Goal: Task Accomplishment & Management: Complete application form

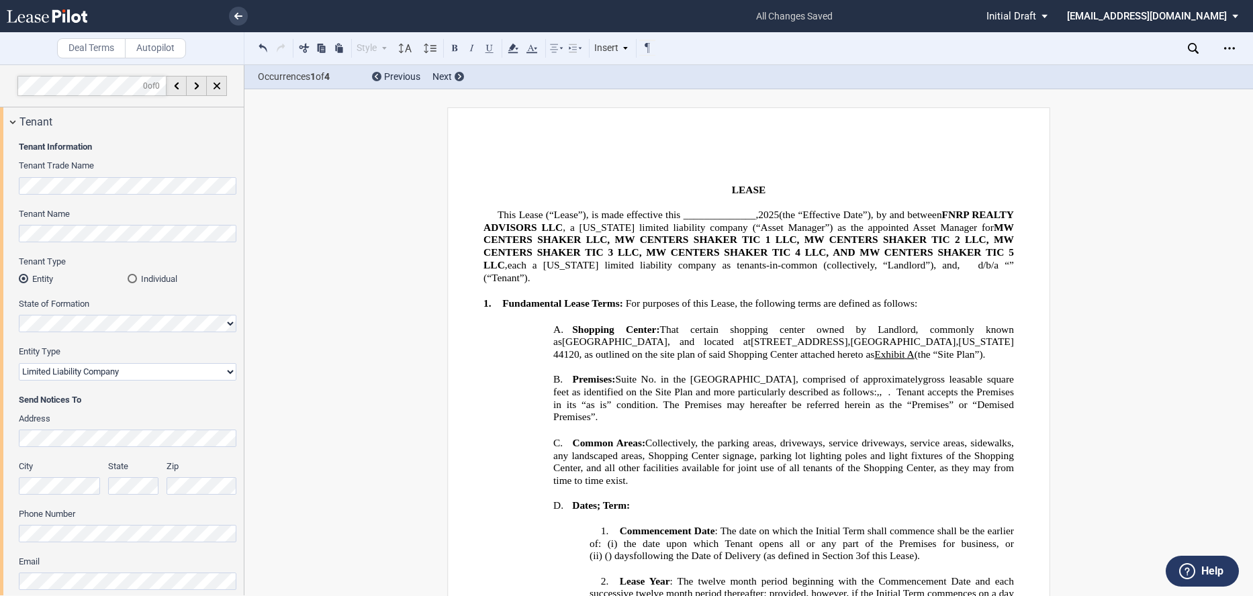
select select "limited liability company"
select select "2"
select select "number:5"
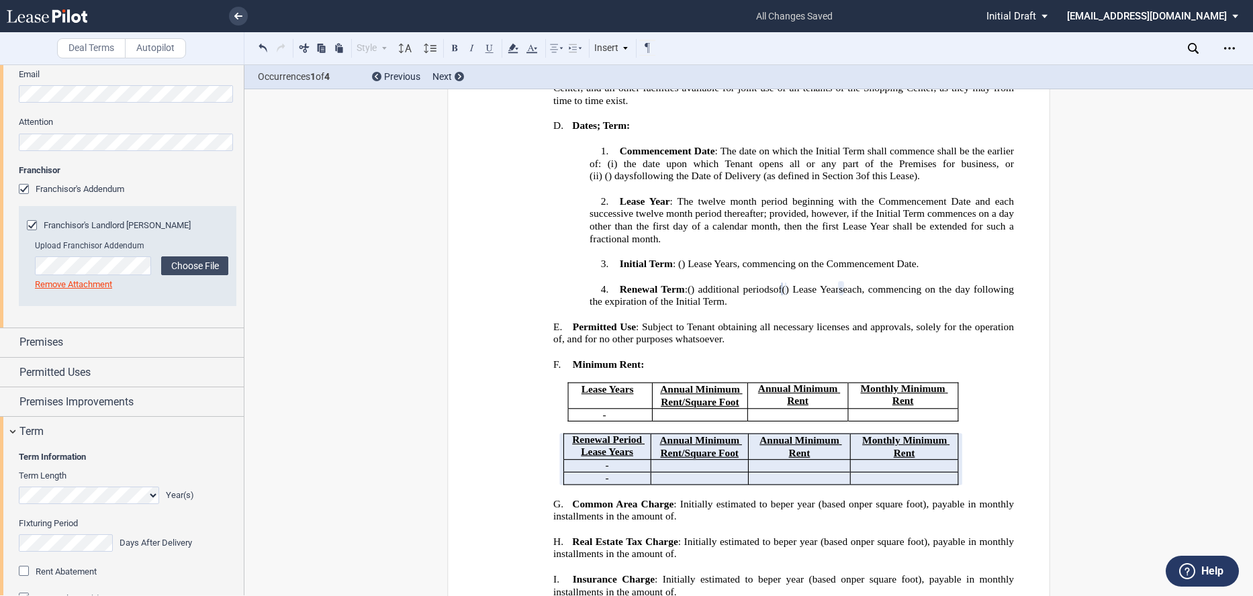
click at [29, 222] on div "Franchisor's Landlord Lease Addendum" at bounding box center [33, 226] width 13 height 13
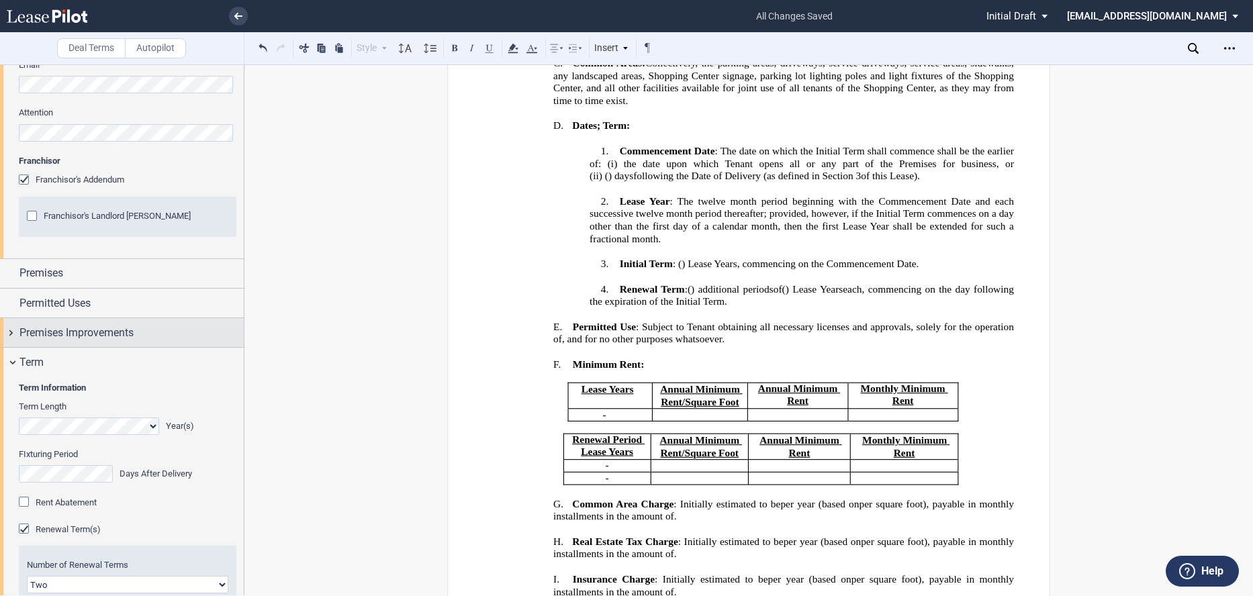
scroll to position [622, 0]
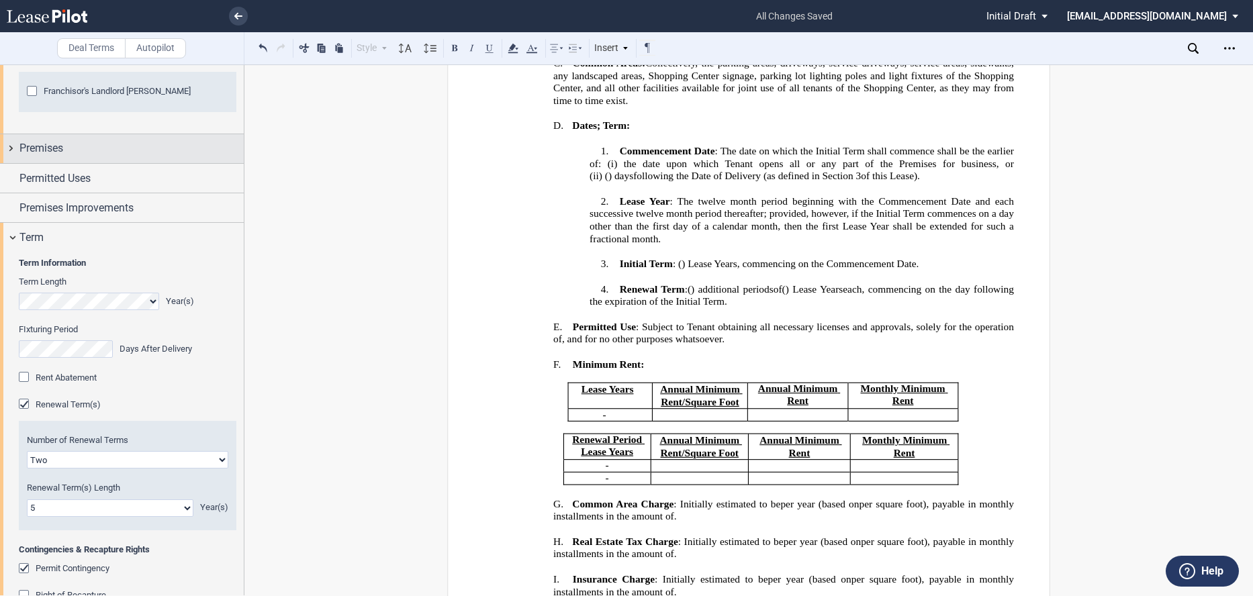
click at [35, 150] on span "Premises" at bounding box center [41, 148] width 44 height 16
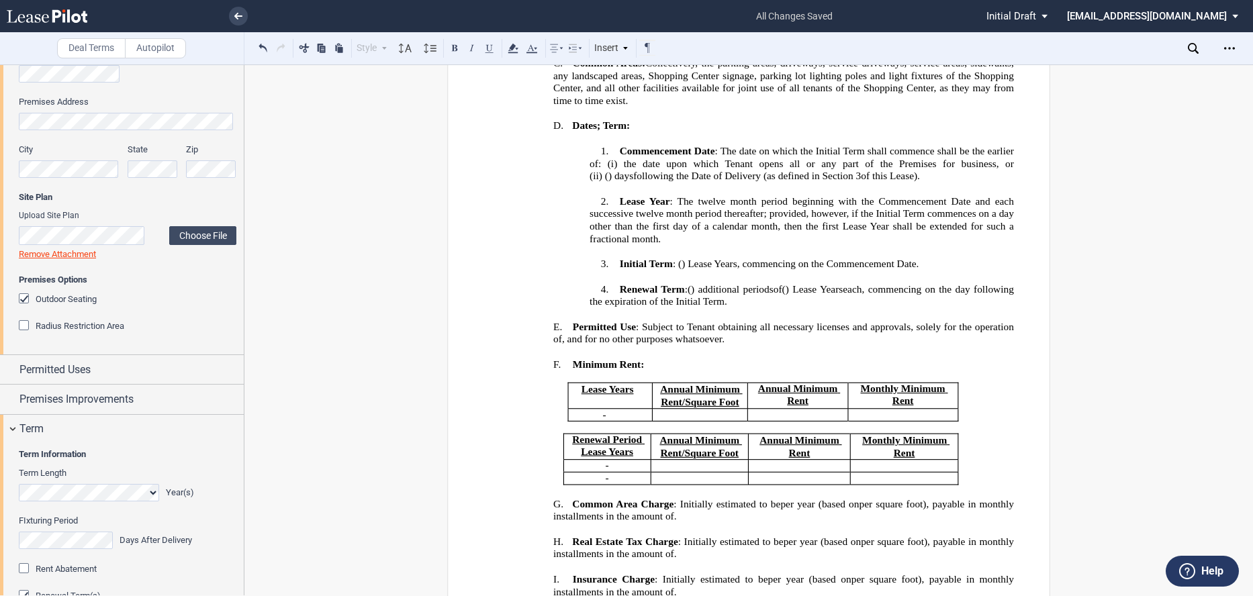
scroll to position [823, 0]
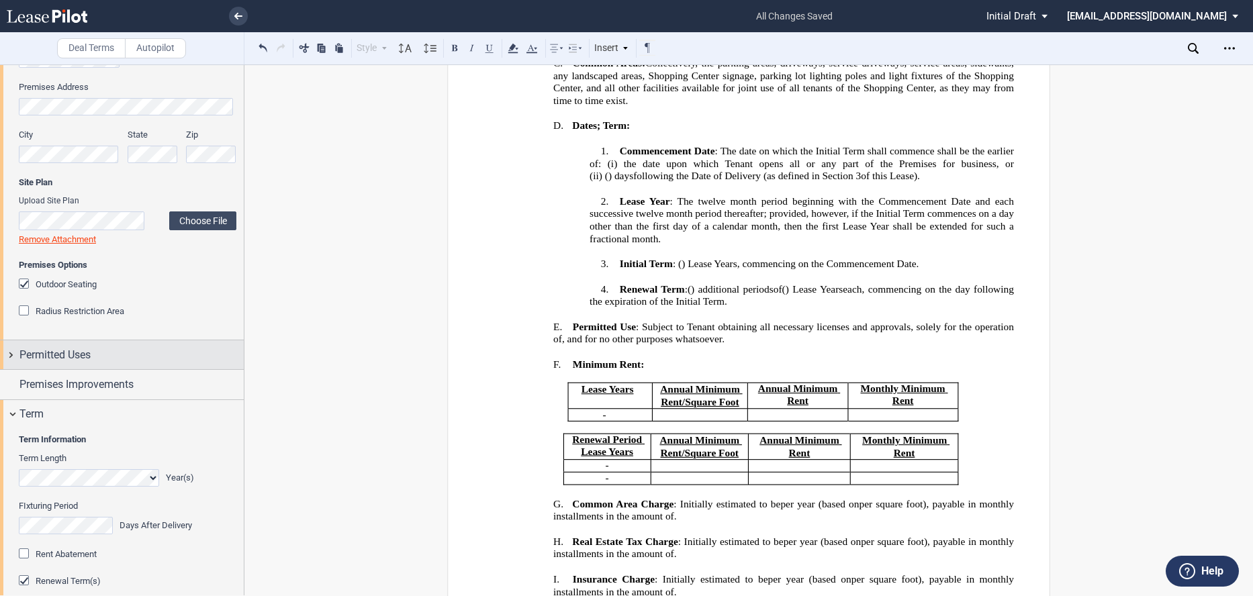
click at [62, 358] on span "Permitted Uses" at bounding box center [54, 355] width 71 height 16
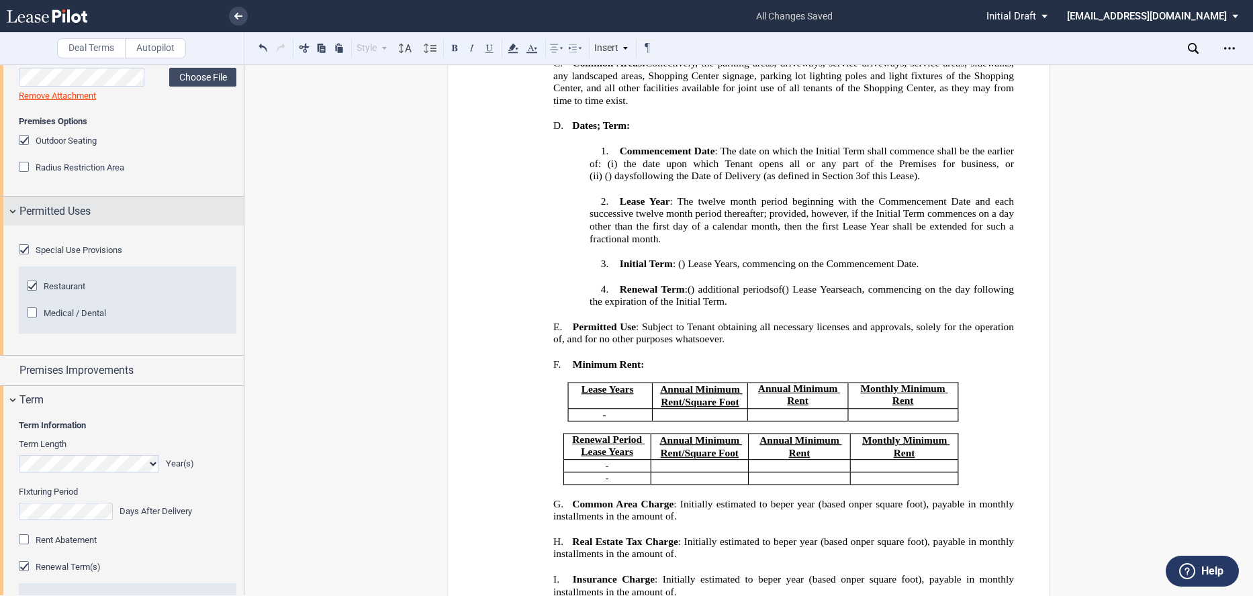
scroll to position [1024, 0]
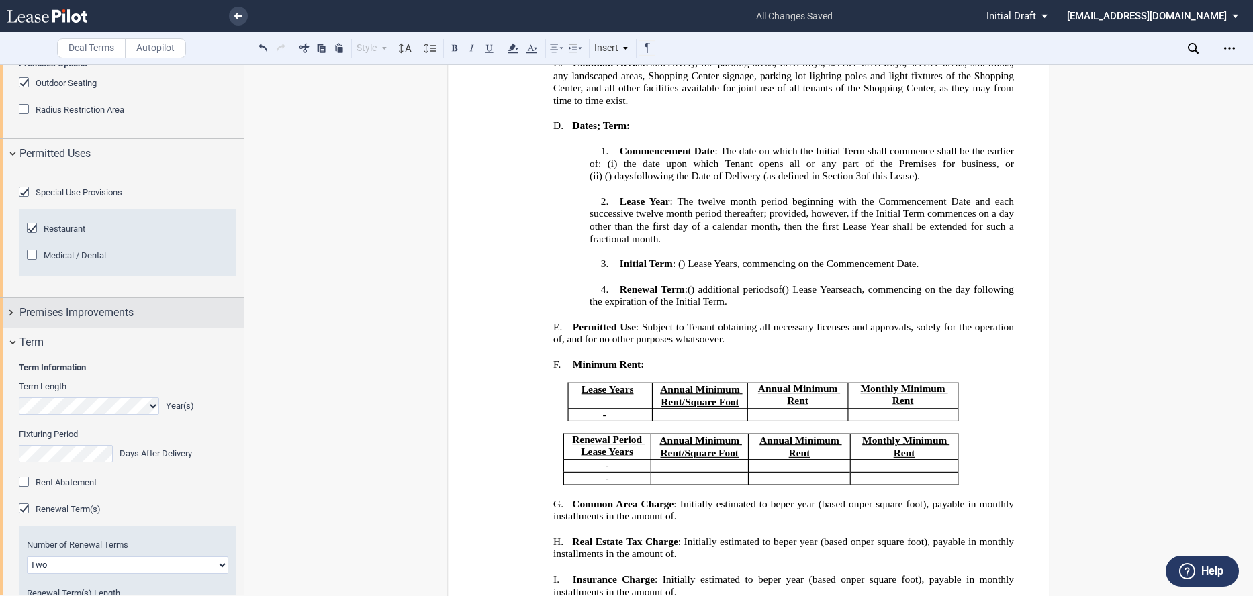
click at [79, 321] on span "Premises Improvements" at bounding box center [76, 313] width 114 height 16
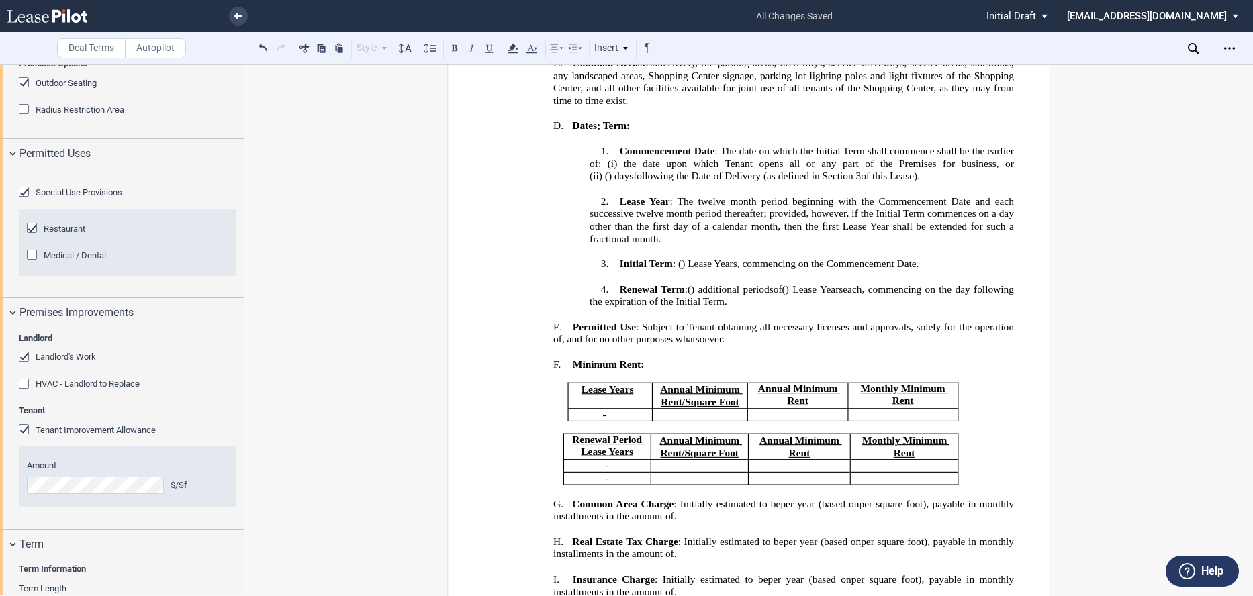
click at [26, 365] on div "Landlord's Work" at bounding box center [25, 358] width 13 height 13
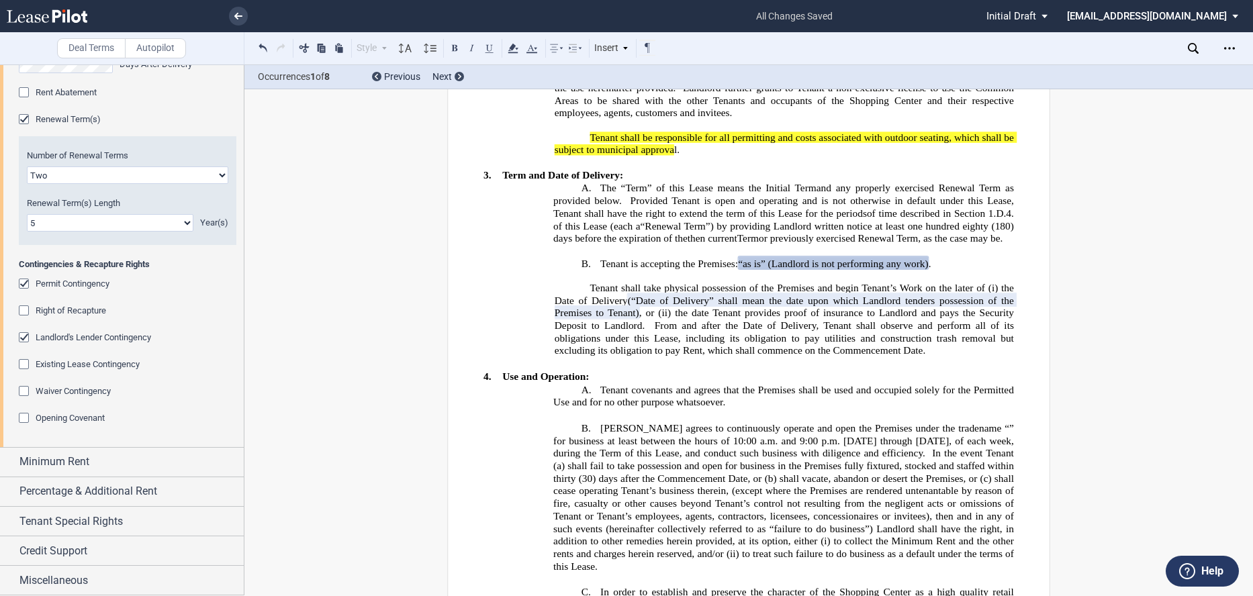
scroll to position [1690, 0]
click at [134, 449] on div "Minimum Rent" at bounding box center [122, 462] width 244 height 29
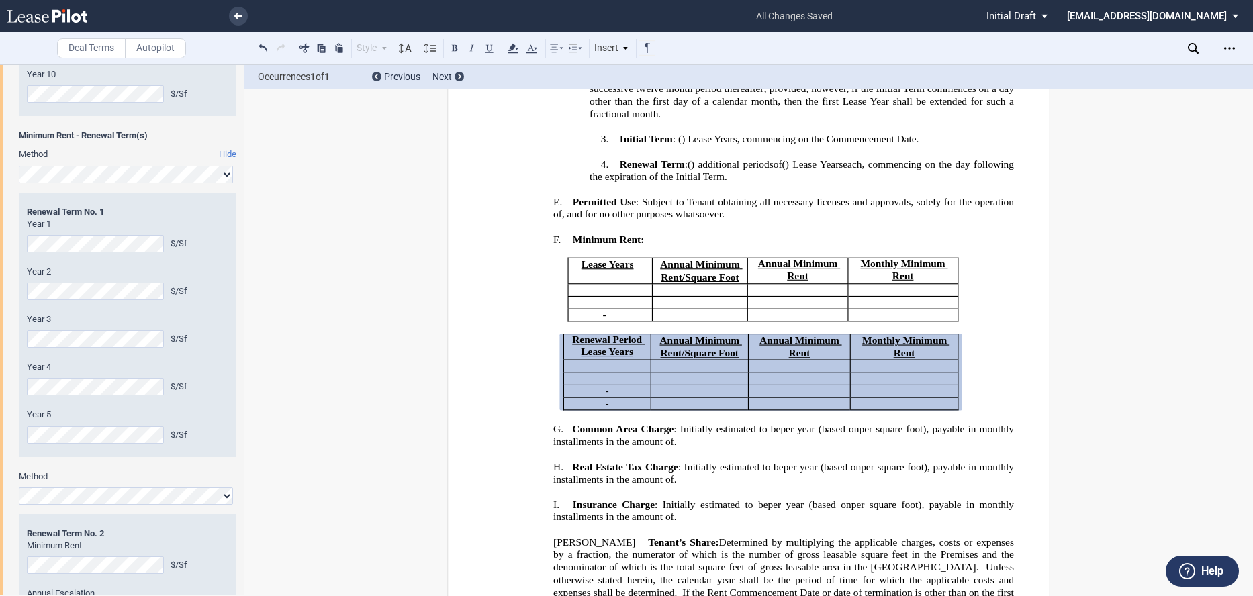
scroll to position [2539, 0]
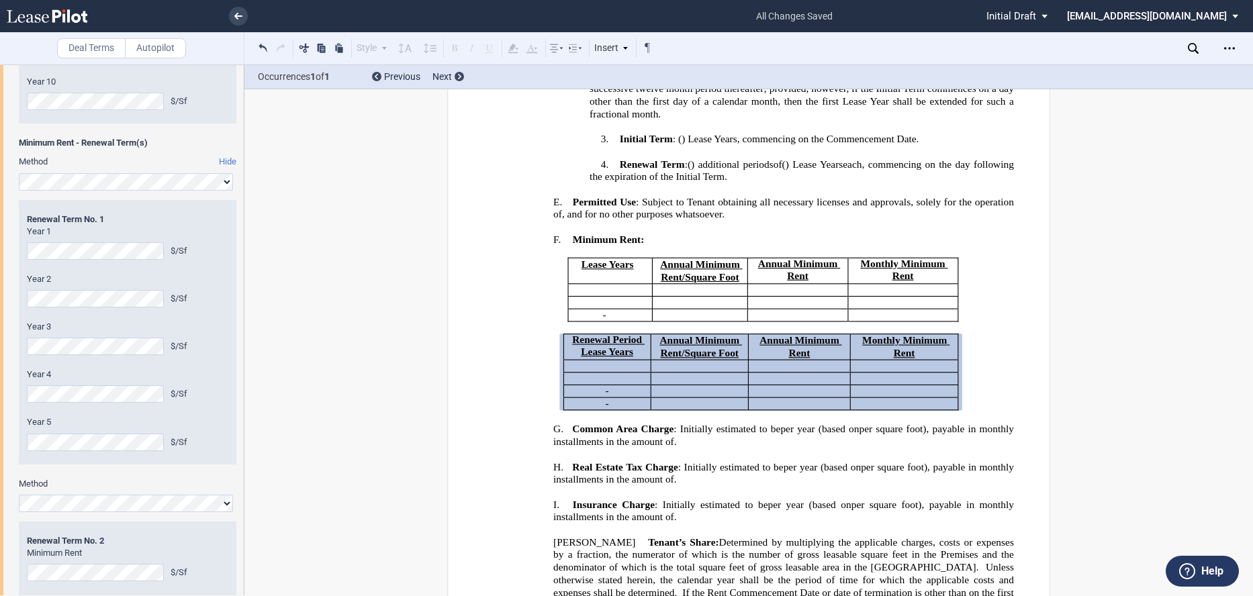
click at [13, 360] on div "Minimum Rent - Term Method Hide Year 1 $/Sf Year 2 $/Sf Year 3 $/Sf Year 4 $/Sf…" at bounding box center [122, 112] width 244 height 1118
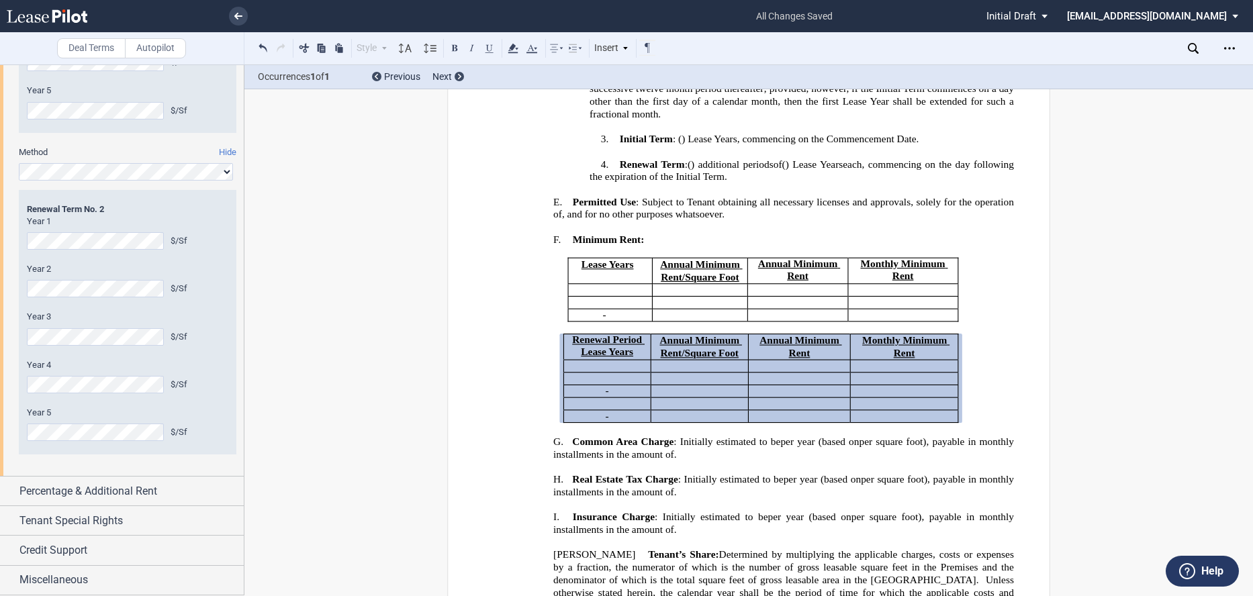
scroll to position [2945, 0]
click at [108, 495] on span "Percentage & Additional Rent" at bounding box center [88, 491] width 138 height 16
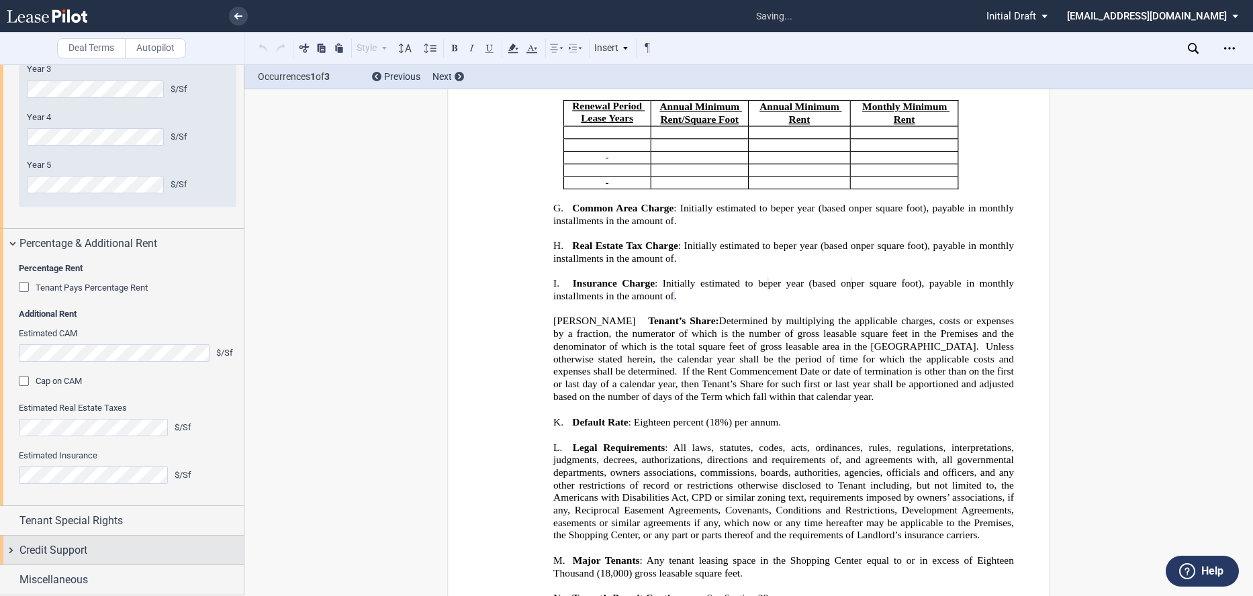
scroll to position [746, 0]
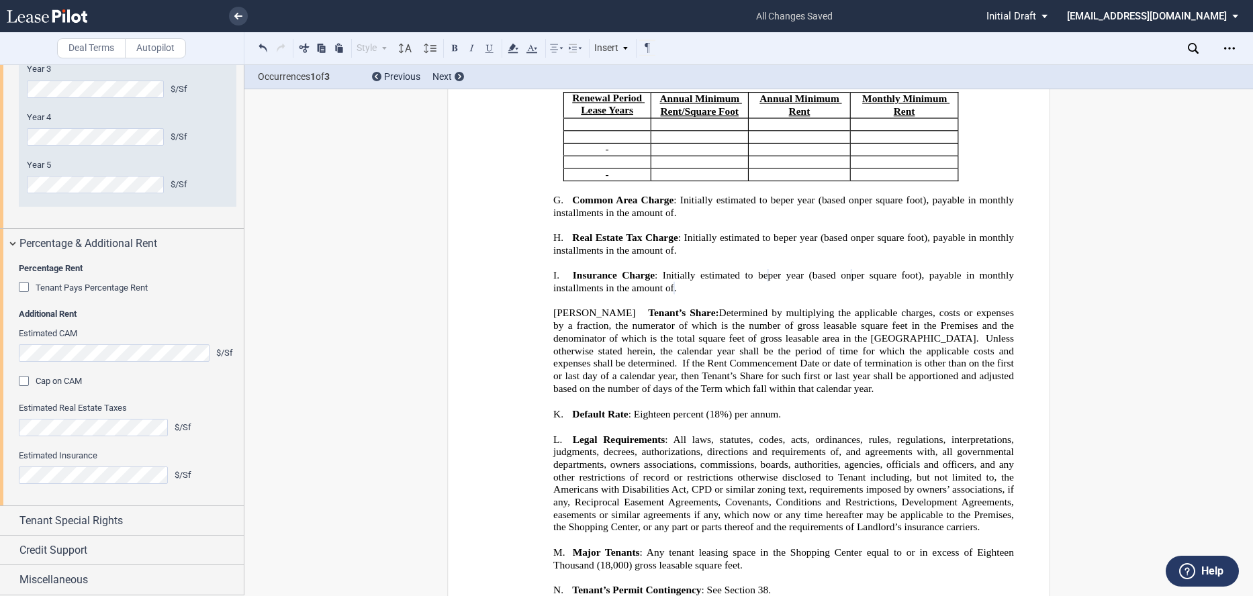
click at [20, 383] on div "Cap on CAM" at bounding box center [25, 382] width 13 height 13
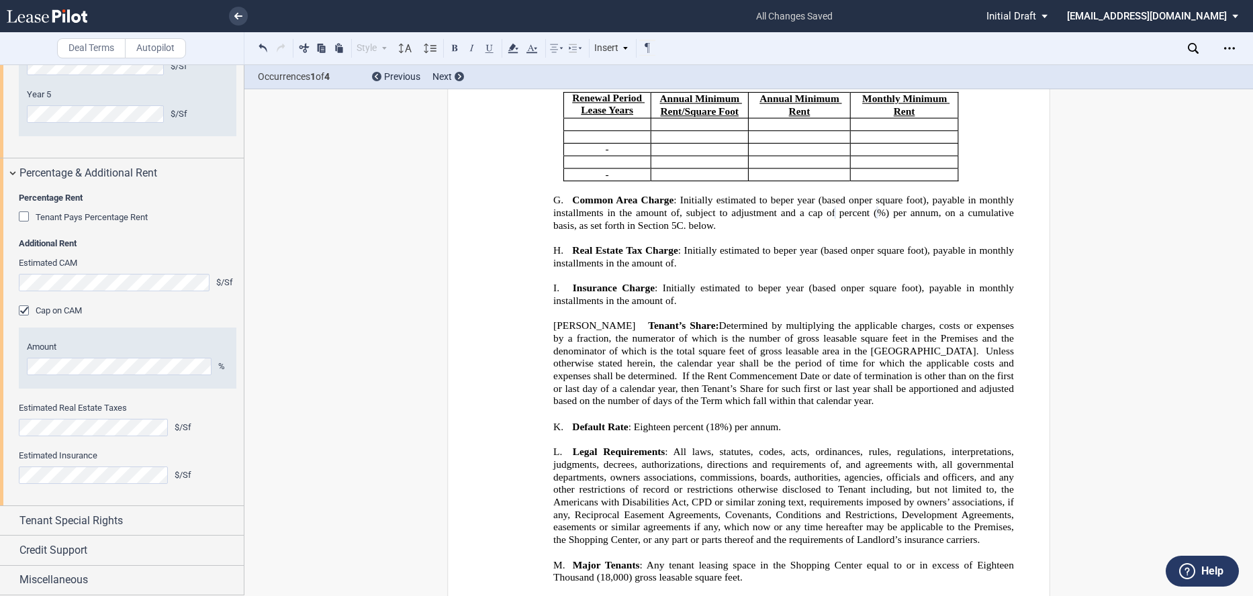
scroll to position [3260, 0]
click at [11, 175] on div "Percentage & Additional Rent" at bounding box center [122, 172] width 244 height 29
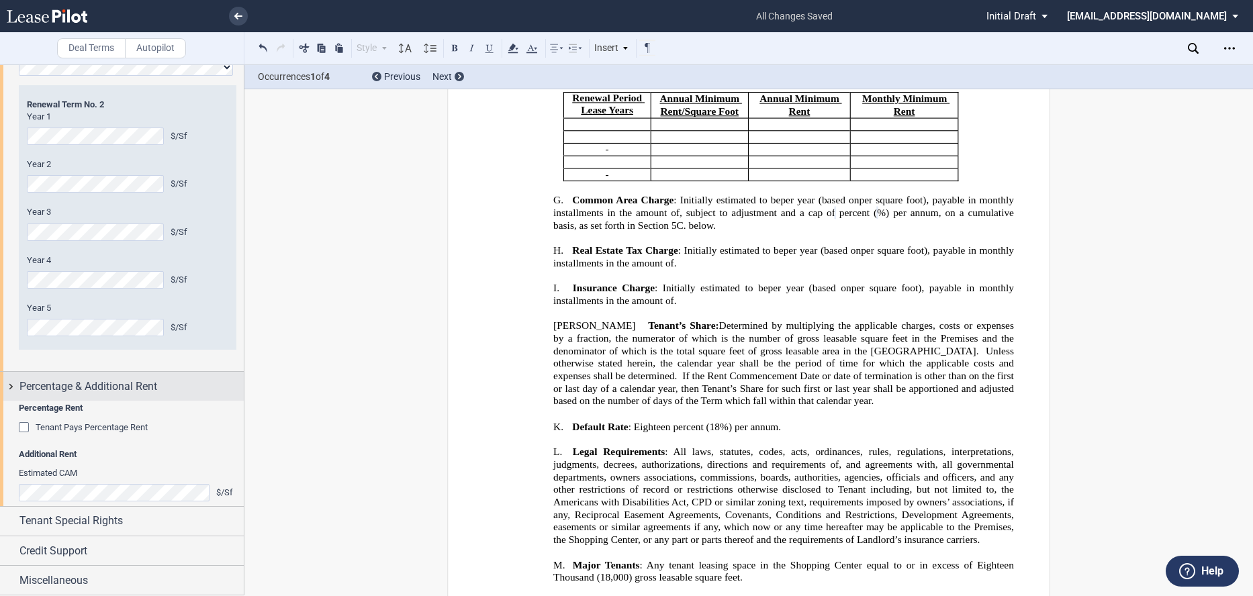
scroll to position [2945, 0]
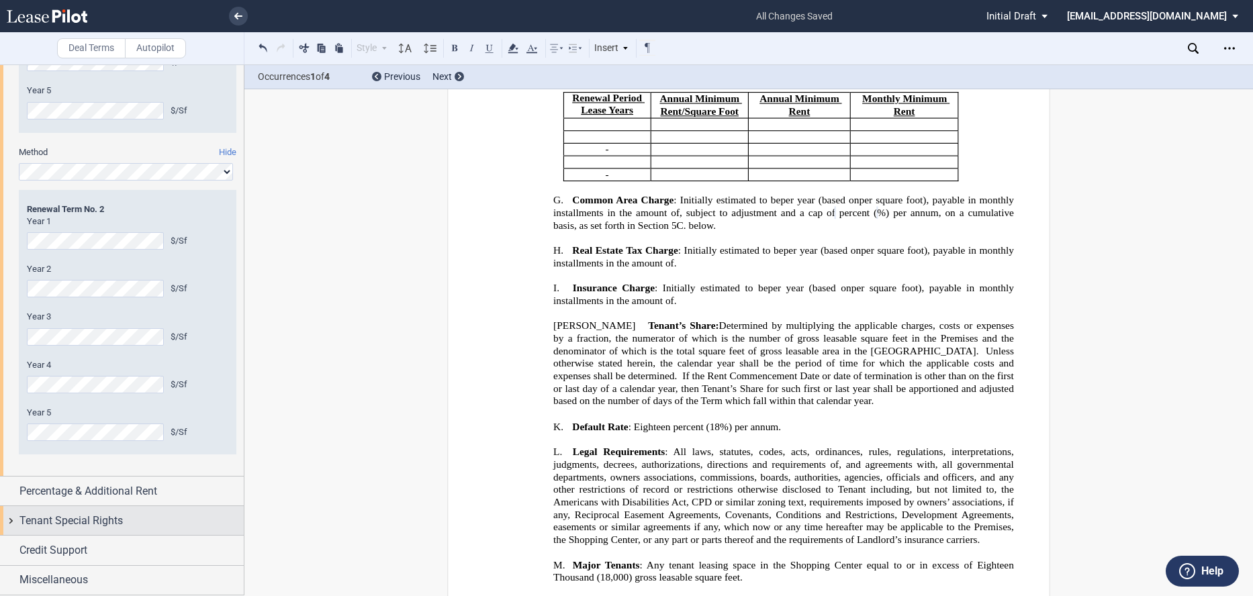
click at [83, 517] on span "Tenant Special Rights" at bounding box center [70, 521] width 103 height 16
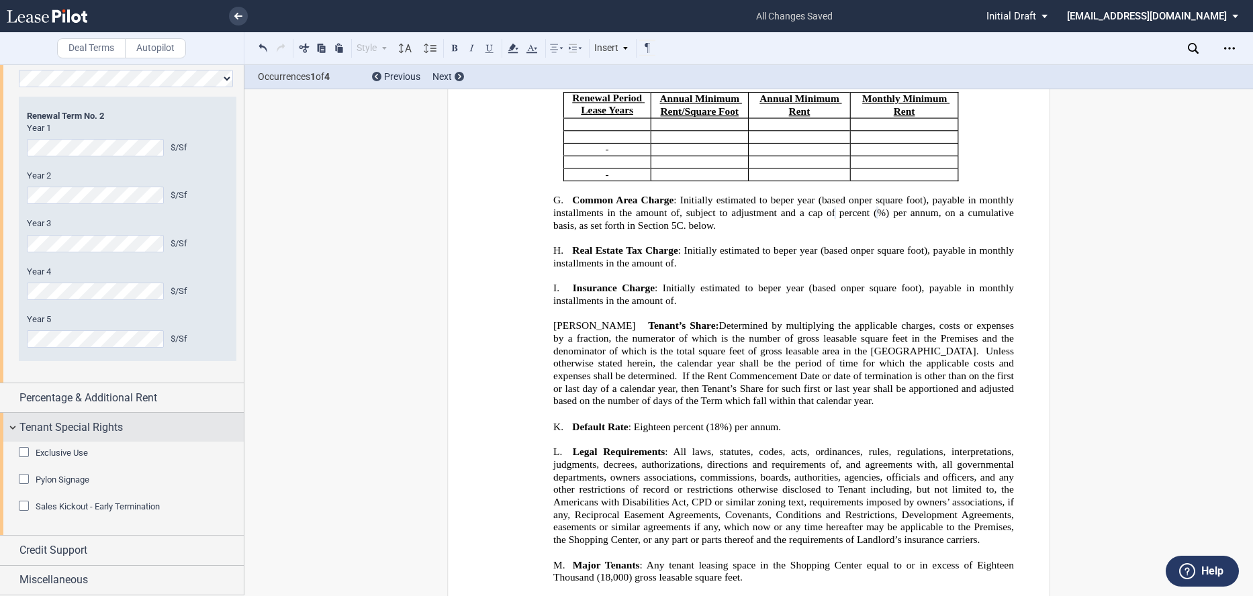
scroll to position [3038, 0]
click at [24, 458] on div "Exclusive Use" at bounding box center [25, 453] width 13 height 13
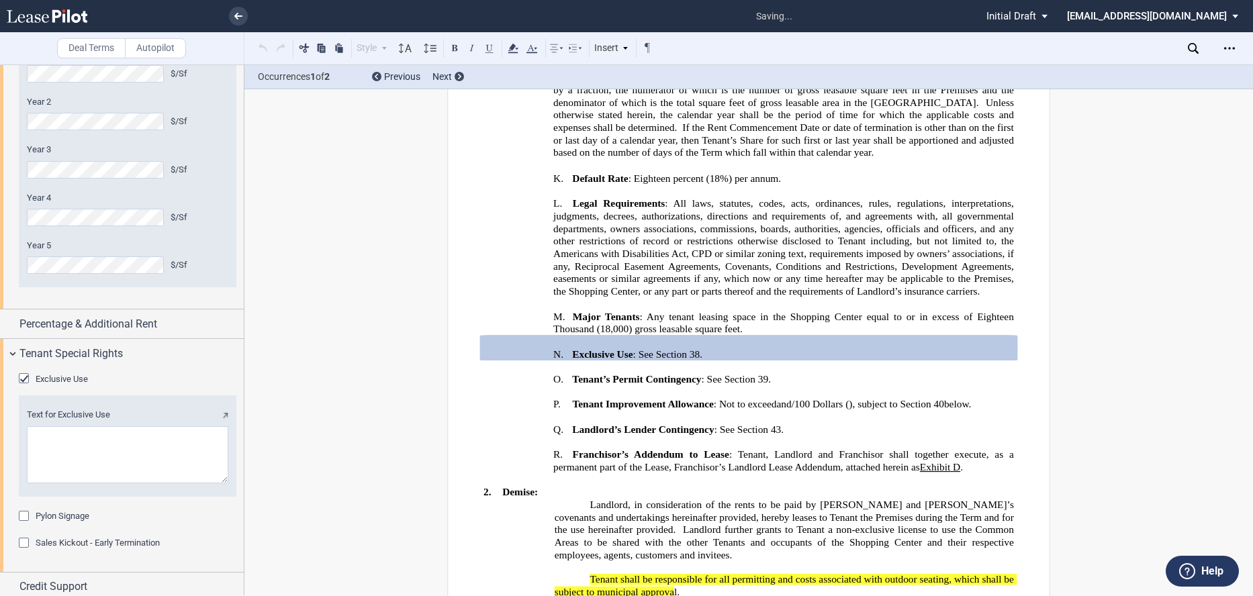
scroll to position [1067, 0]
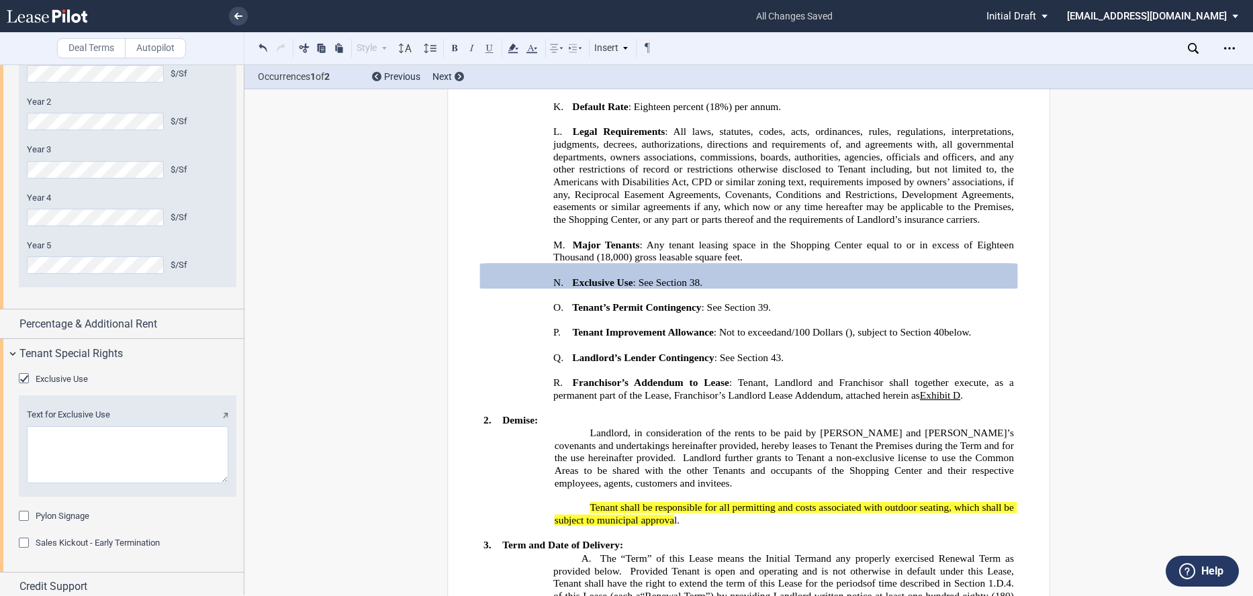
click at [114, 483] on textarea "Text for Exclusive Use" at bounding box center [127, 454] width 201 height 57
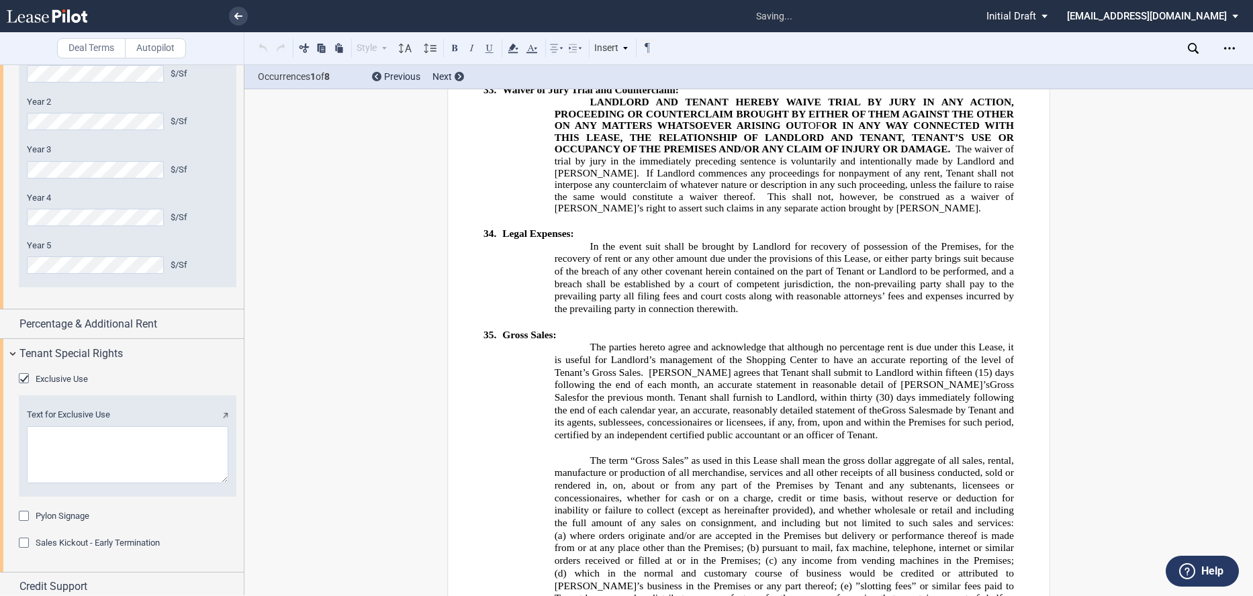
scroll to position [12670, 0]
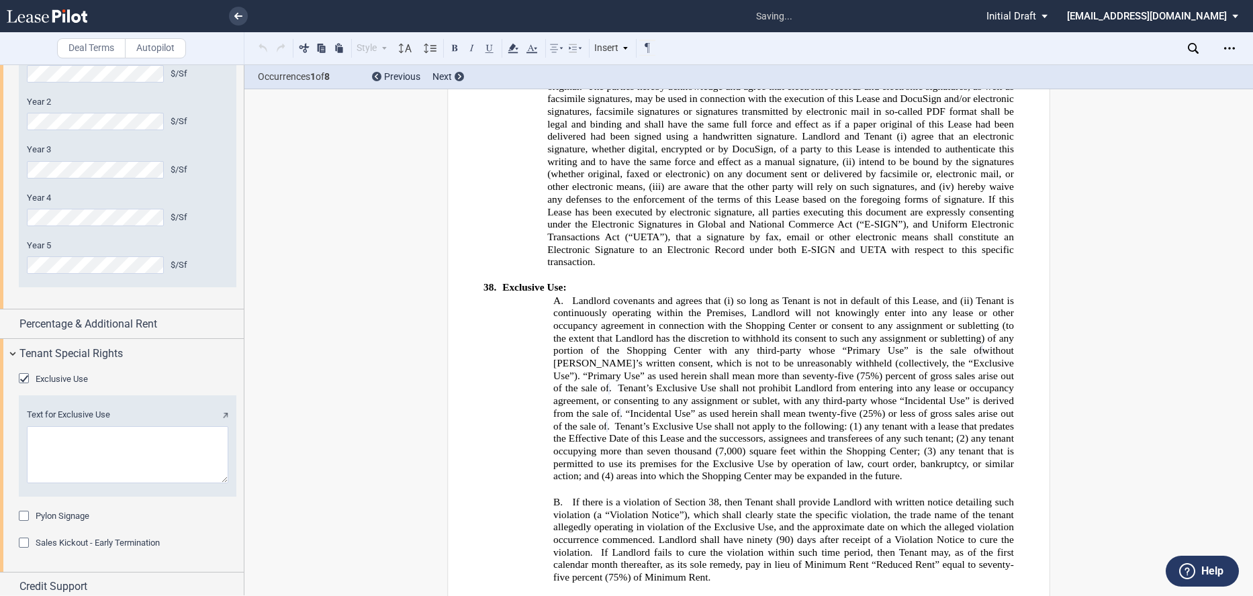
click at [64, 483] on textarea "Text for Exclusive Use" at bounding box center [127, 454] width 201 height 57
click at [140, 483] on textarea "Text for Exclusive Use" at bounding box center [127, 454] width 201 height 57
click at [123, 483] on textarea "Text for Exclusive Use" at bounding box center [127, 454] width 201 height 57
drag, startPoint x: 182, startPoint y: 514, endPoint x: 30, endPoint y: 507, distance: 152.5
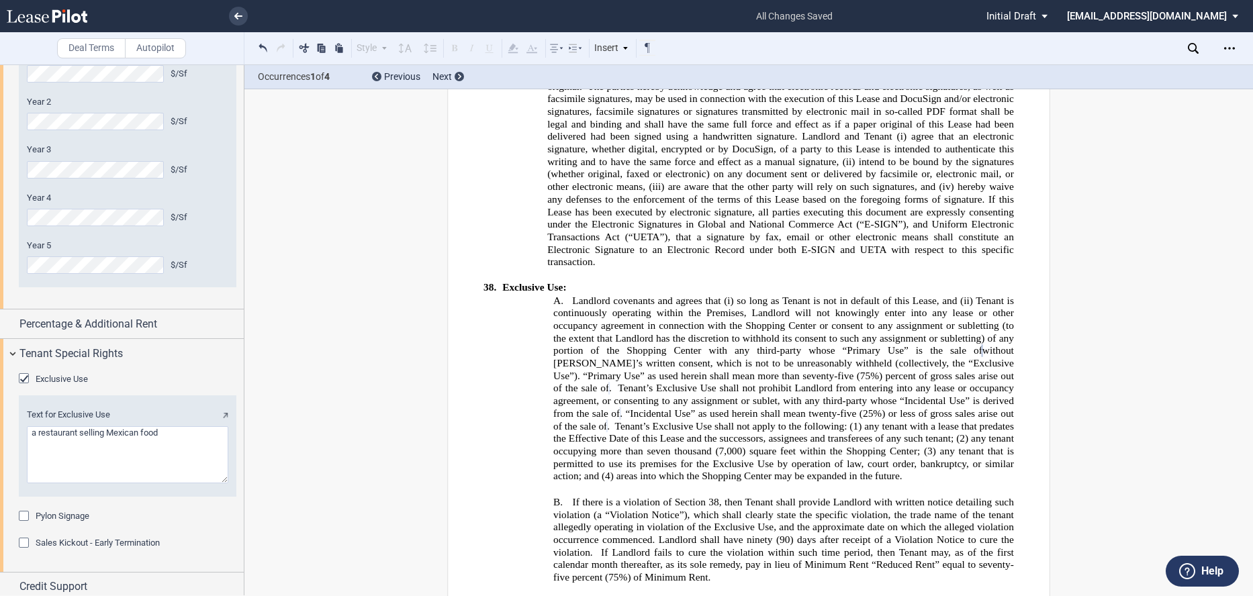
click at [30, 483] on textarea "Text for Exclusive Use" at bounding box center [127, 454] width 201 height 57
type textarea "a restaurant selling Mexican food"
click at [507, 44] on div "No Color" at bounding box center [513, 48] width 16 height 17
click at [620, 408] on span ". “Incidental Use” as used herein shall mean twenty-five" at bounding box center [738, 413] width 236 height 11
click at [607, 303] on span "Landlord covenants and agrees that (i) so long as Tenant is not in default of t…" at bounding box center [784, 387] width 463 height 189
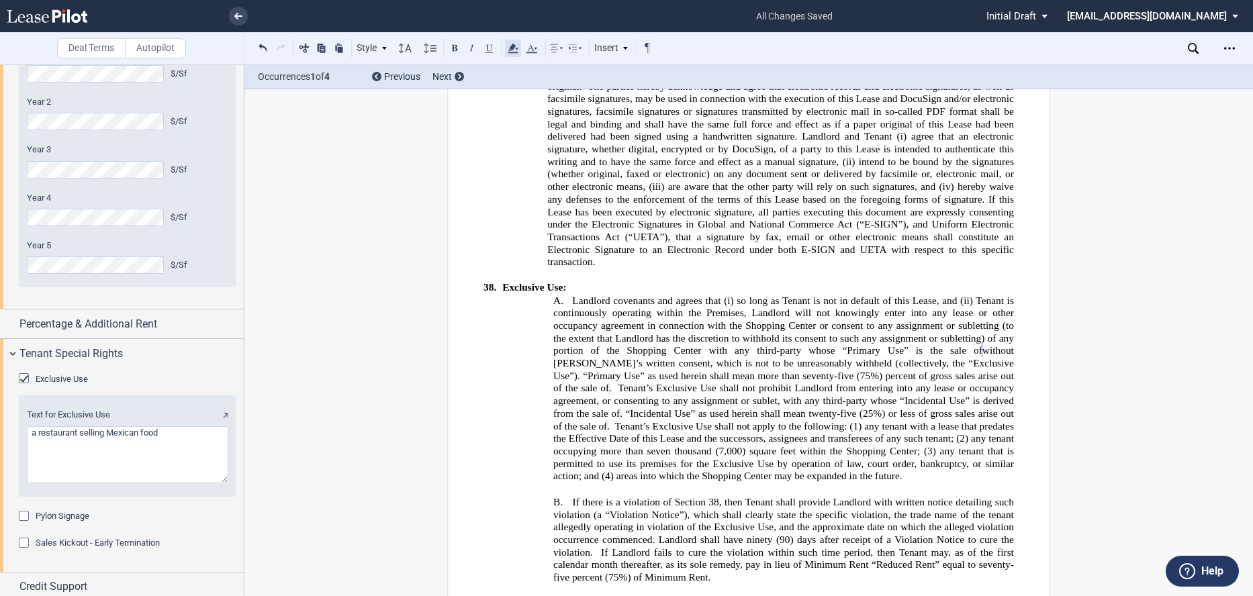
click at [510, 49] on use at bounding box center [512, 48] width 10 height 9
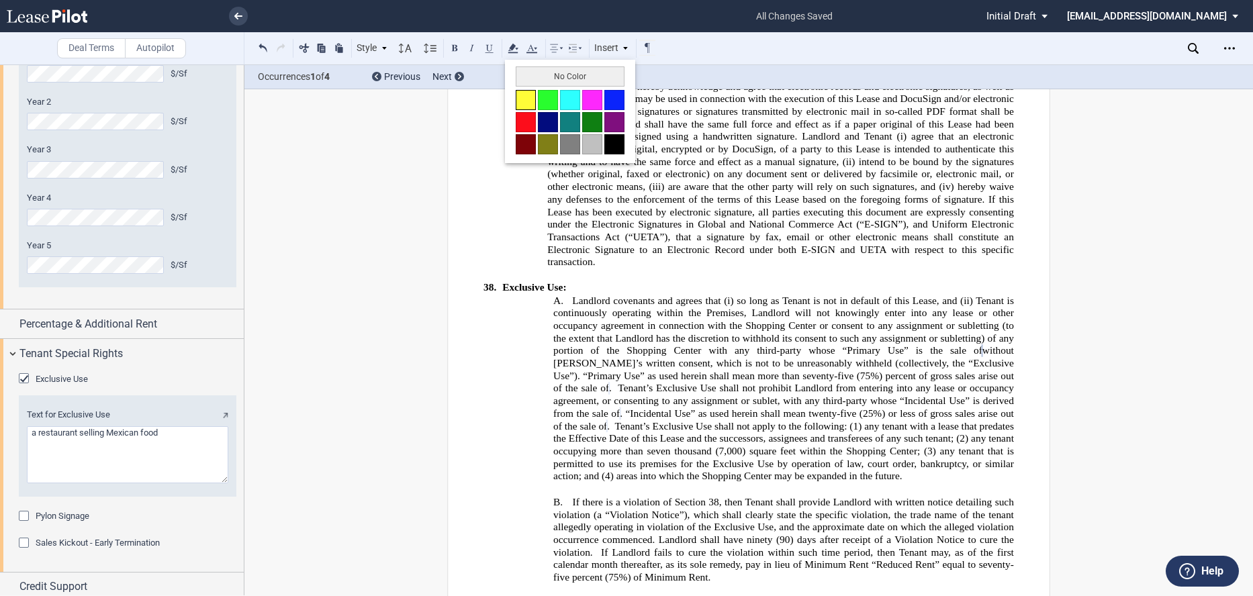
click at [522, 108] on button at bounding box center [526, 100] width 20 height 20
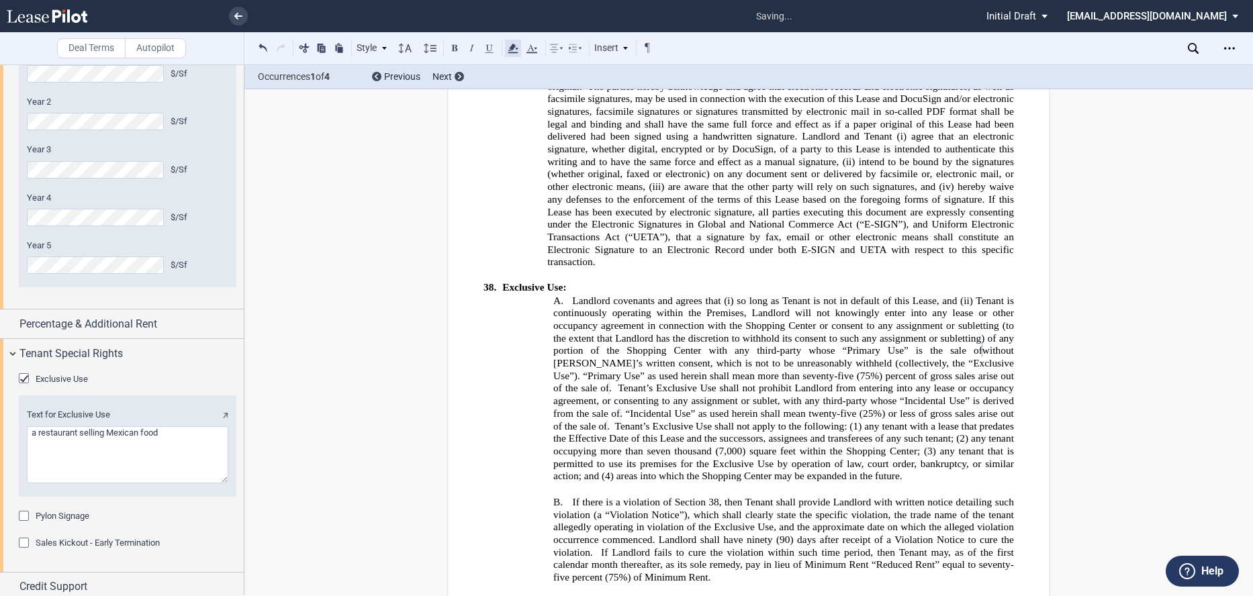
click at [512, 48] on use at bounding box center [512, 48] width 10 height 9
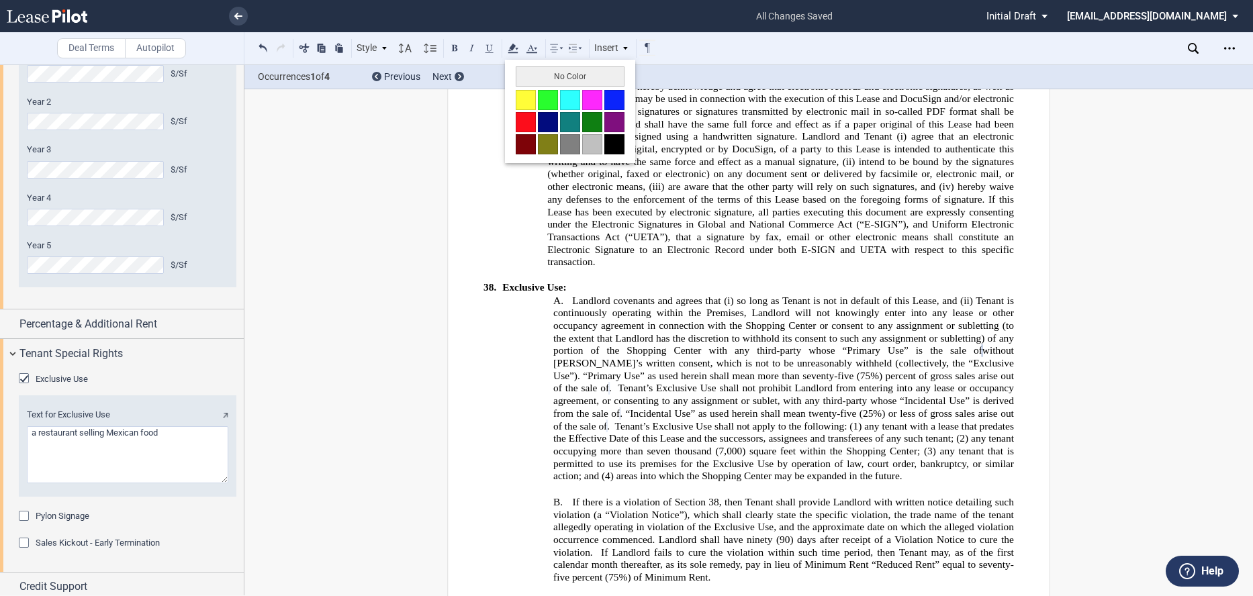
click at [520, 88] on div "No Color" at bounding box center [570, 111] width 130 height 103
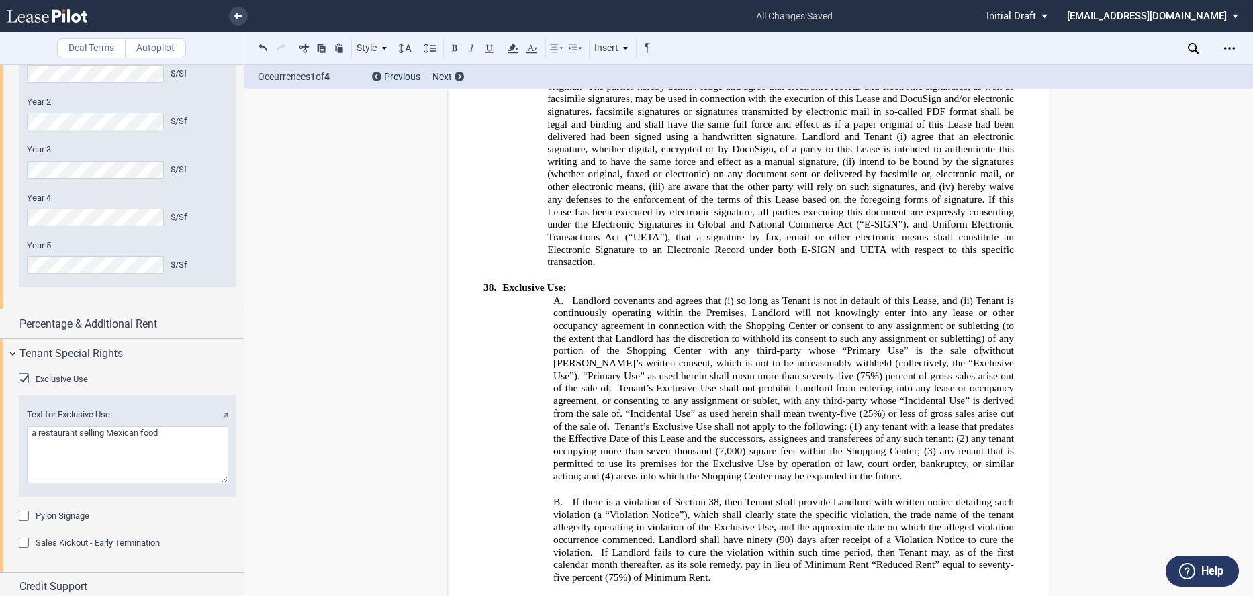
click at [511, 44] on icon at bounding box center [513, 48] width 16 height 16
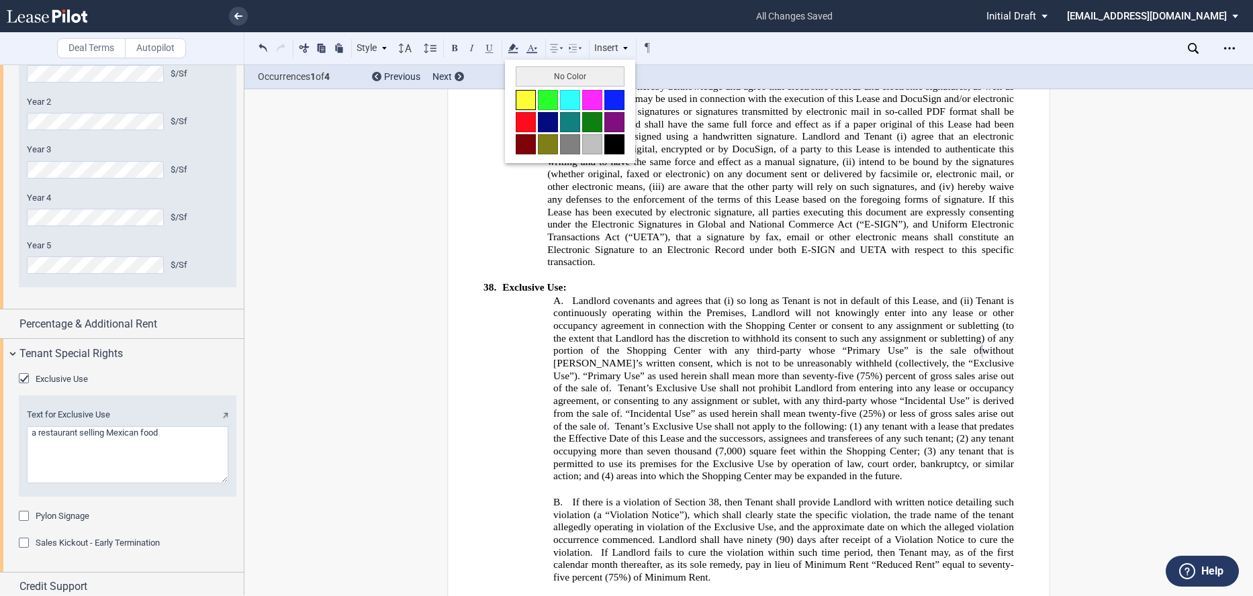
click at [519, 92] on button at bounding box center [526, 100] width 20 height 20
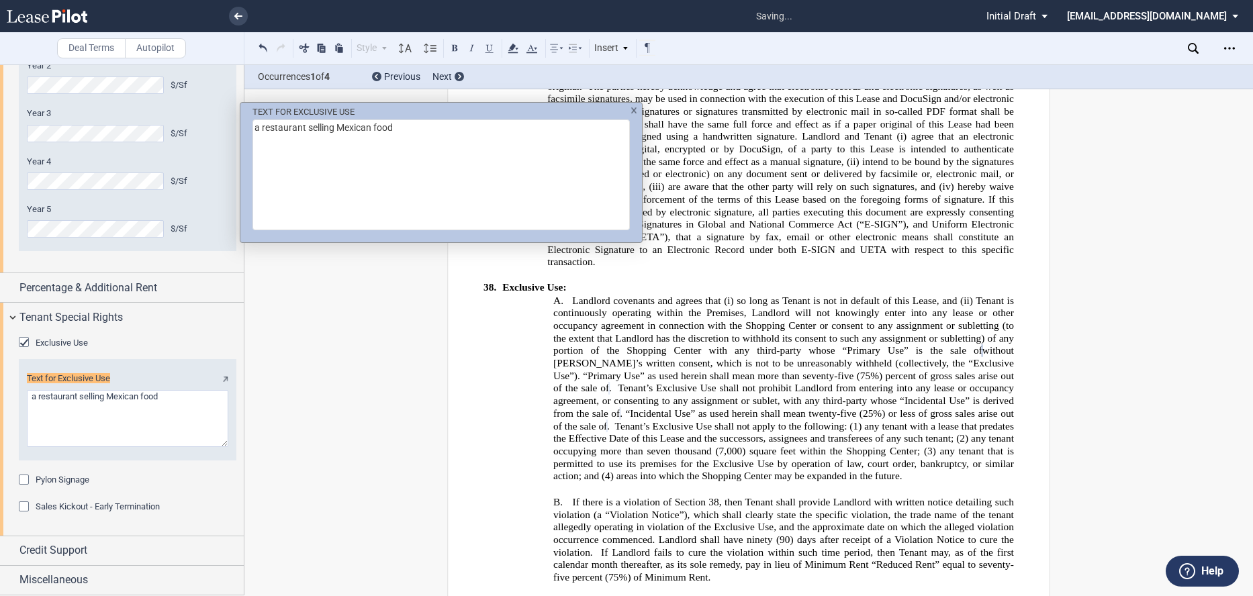
scroll to position [3148, 0]
click at [512, 52] on div "TEXT FOR EXCLUSIVE USE a restaurant selling Mexican food" at bounding box center [626, 298] width 1253 height 596
click at [633, 107] on div "TEXT FOR EXCLUSIVE USE a restaurant selling Mexican food" at bounding box center [440, 167] width 401 height 129
click at [632, 106] on div "TEXT FOR EXCLUSIVE USE a restaurant selling Mexican food" at bounding box center [440, 167] width 401 height 129
drag, startPoint x: 632, startPoint y: 113, endPoint x: 612, endPoint y: 124, distance: 23.4
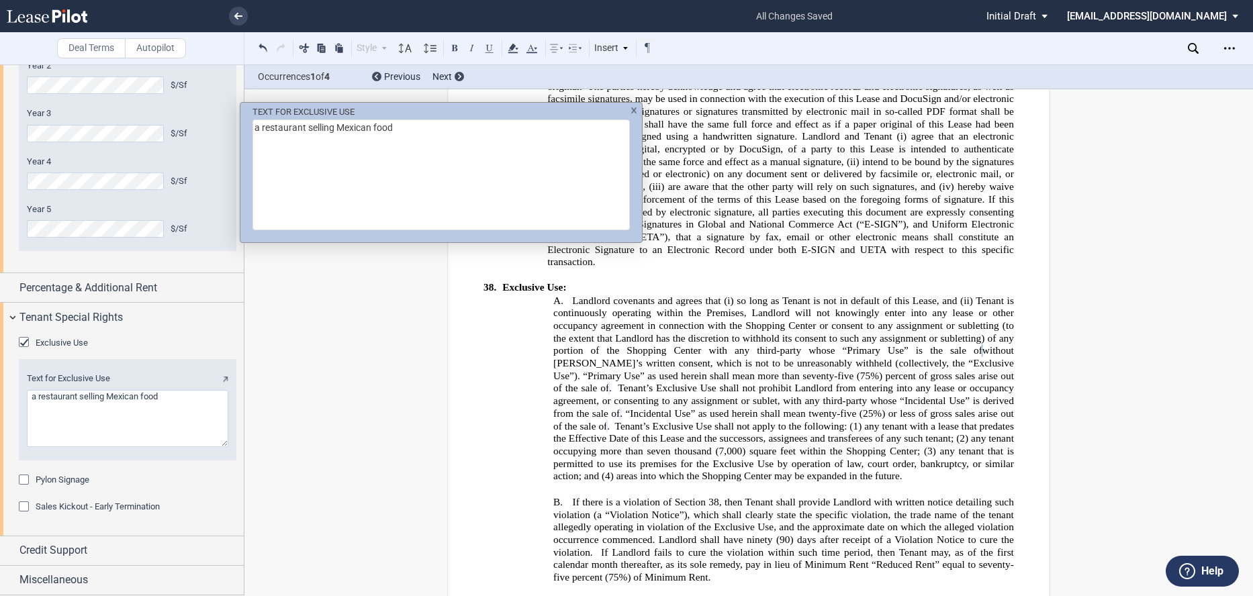
click at [632, 113] on div "TEXT FOR EXCLUSIVE USE a restaurant selling Mexican food" at bounding box center [440, 167] width 401 height 129
click at [223, 352] on div "TEXT FOR EXCLUSIVE USE a restaurant selling Mexican food" at bounding box center [626, 298] width 1253 height 596
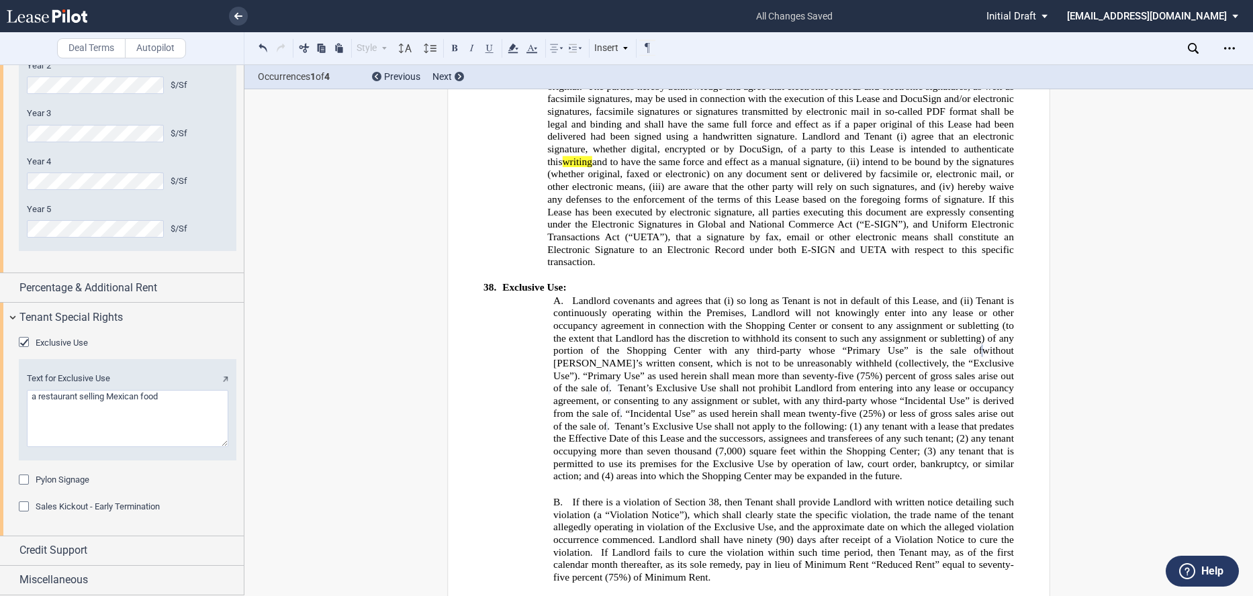
click at [840, 383] on span "Tenant’s Exclusive Use shall not prohibit Landlord from entering into any lease…" at bounding box center [784, 401] width 463 height 36
click at [679, 322] on span "Landlord covenants and agrees that (i) so long as Tenant is not in default of t…" at bounding box center [784, 387] width 463 height 189
click at [516, 50] on icon at bounding box center [513, 48] width 16 height 16
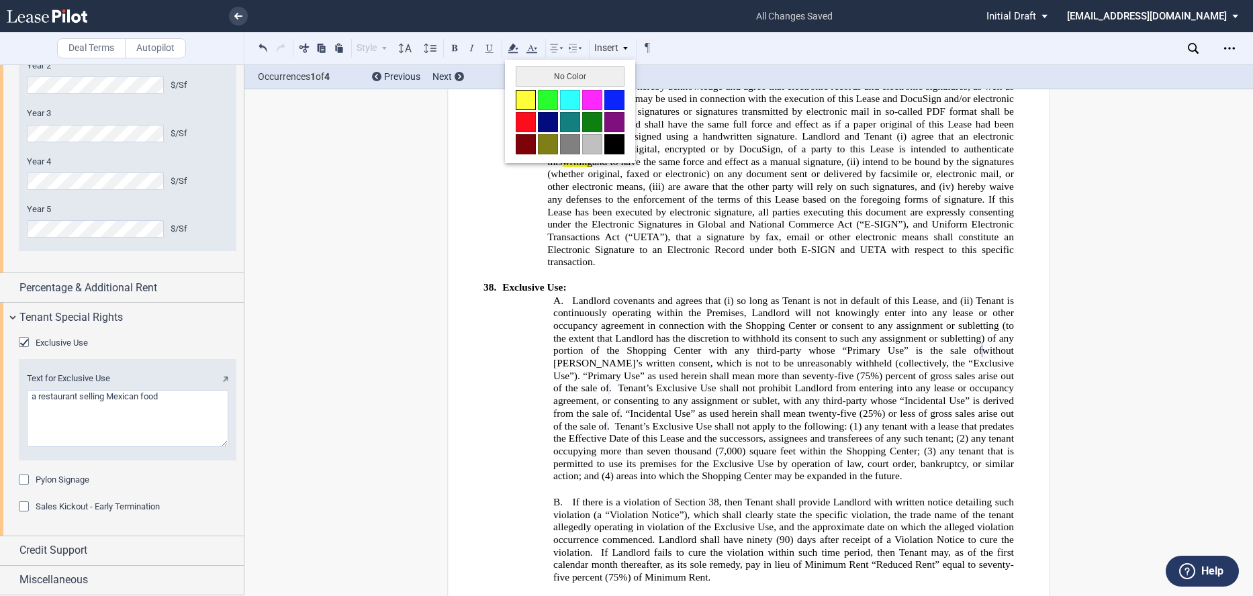
click at [522, 102] on button at bounding box center [526, 100] width 20 height 20
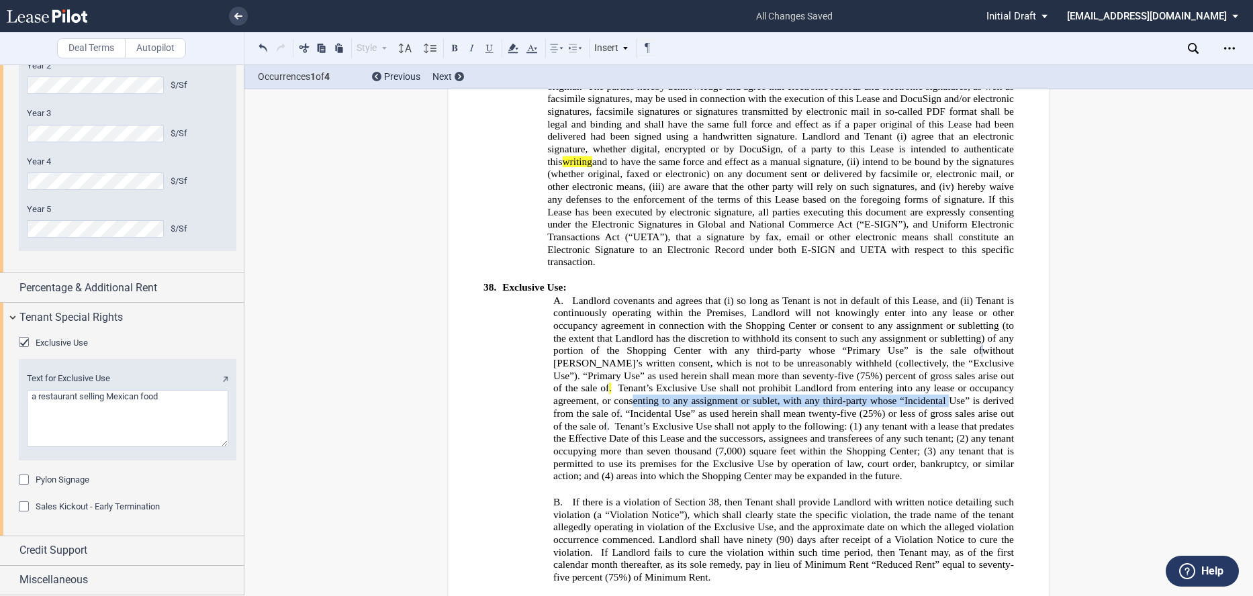
drag, startPoint x: 861, startPoint y: 344, endPoint x: 719, endPoint y: 351, distance: 142.5
click at [719, 351] on span "Landlord covenants and agrees that (i) so long as Tenant is not in default of t…" at bounding box center [784, 387] width 463 height 189
click at [844, 343] on span "Landlord covenants and agrees that (i) so long as Tenant is not in default of t…" at bounding box center [784, 387] width 463 height 189
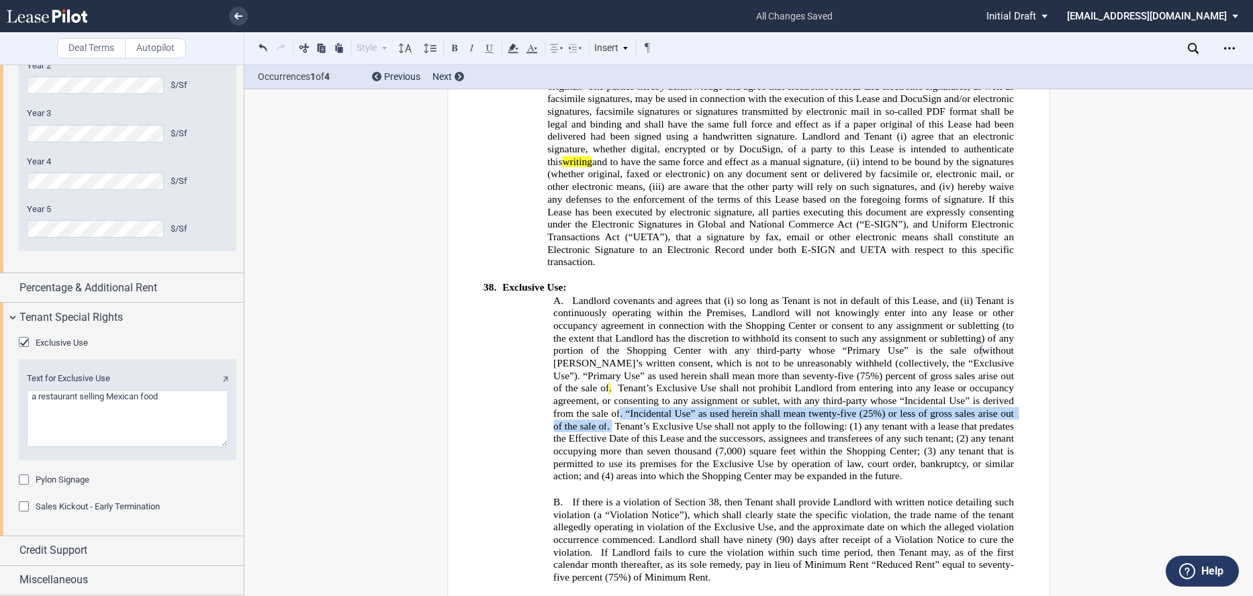
drag, startPoint x: 861, startPoint y: 350, endPoint x: 685, endPoint y: 374, distance: 177.5
click at [685, 374] on span "Landlord covenants and agrees that (i) so long as Tenant is not in default of t…" at bounding box center [784, 387] width 463 height 189
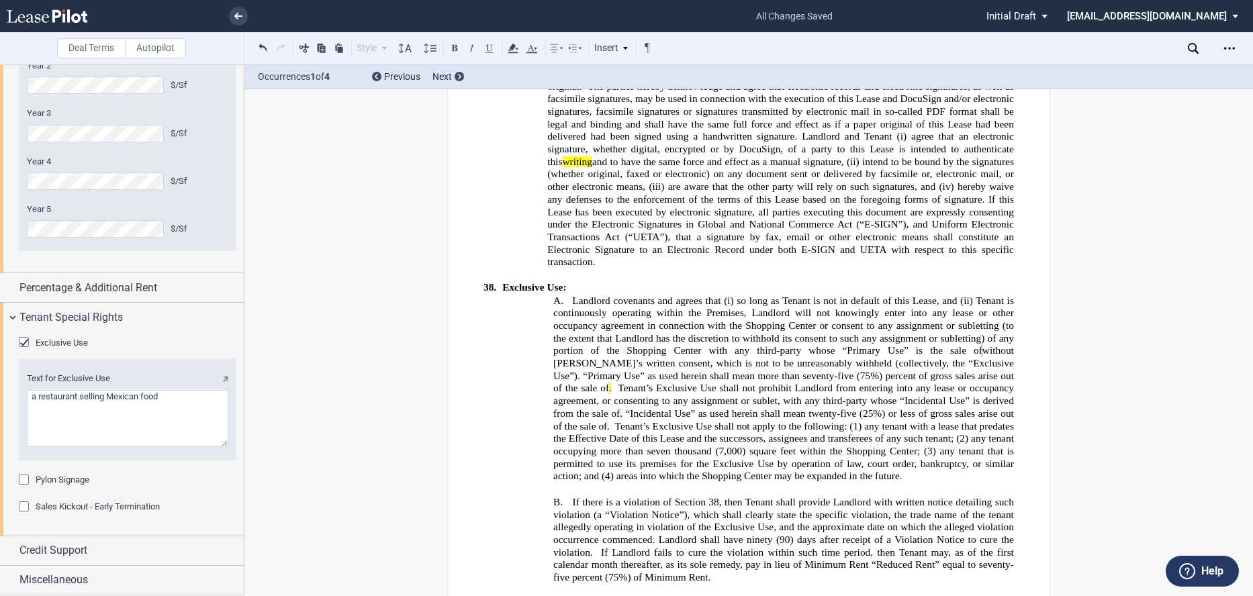
click at [861, 446] on span "any tenant that is permitted to use its premises for the Exclusive Use by opera…" at bounding box center [784, 464] width 463 height 36
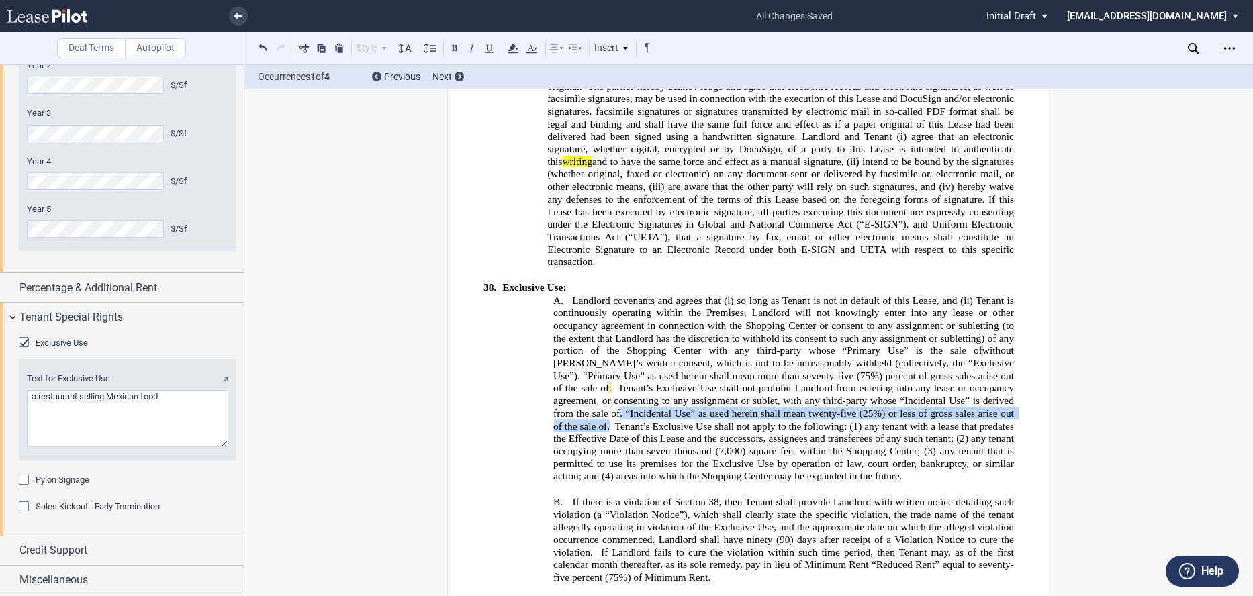
drag, startPoint x: 863, startPoint y: 350, endPoint x: 683, endPoint y: 376, distance: 181.0
click at [683, 376] on span "Landlord covenants and agrees that (i) so long as Tenant is not in default of t…" at bounding box center [784, 387] width 463 height 189
click at [514, 50] on icon at bounding box center [513, 48] width 16 height 16
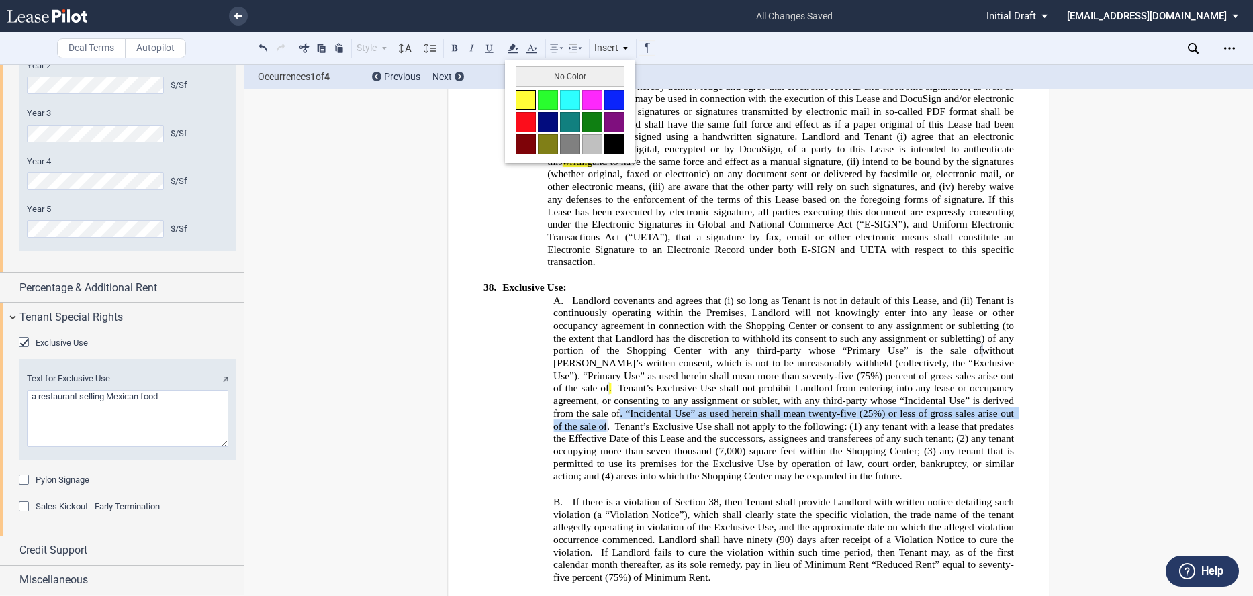
click at [522, 94] on button at bounding box center [526, 100] width 20 height 20
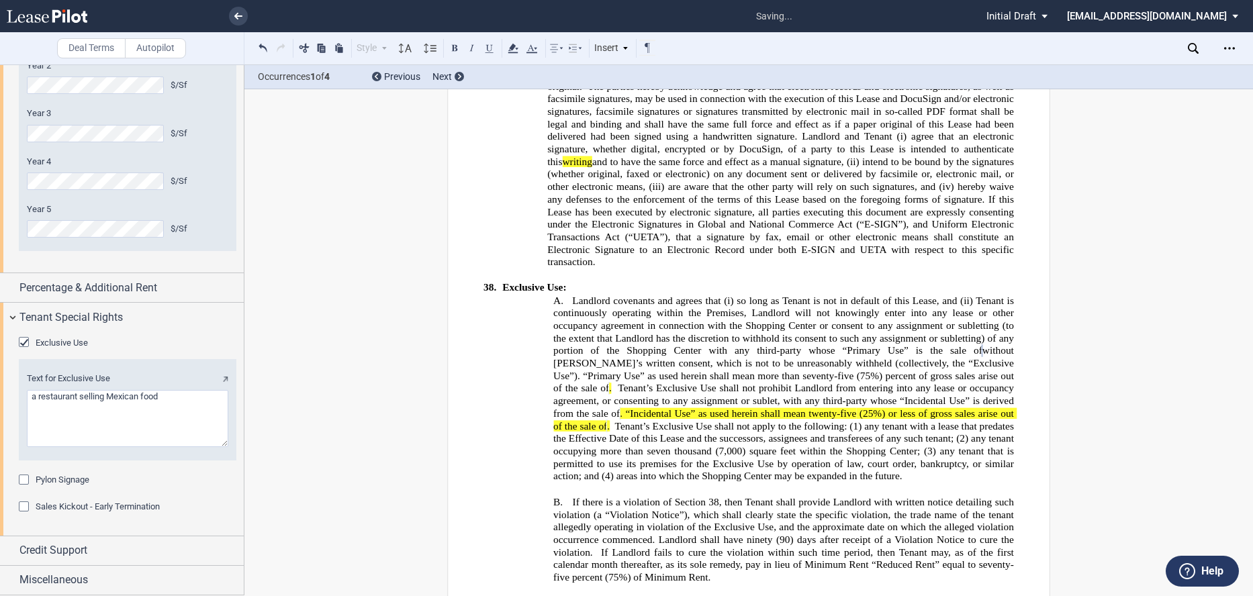
click at [753, 471] on span "areas into which the Shopping Center may be expanded in the future." at bounding box center [759, 476] width 286 height 11
click at [7, 319] on div "Tenant Special Rights" at bounding box center [122, 317] width 244 height 29
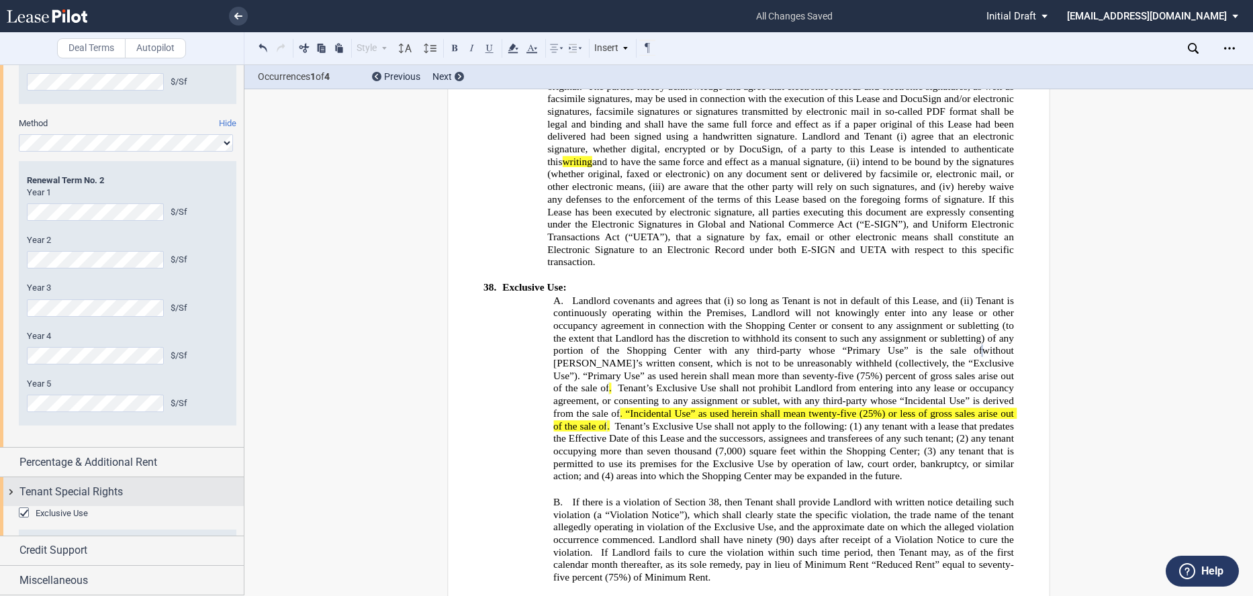
scroll to position [2945, 0]
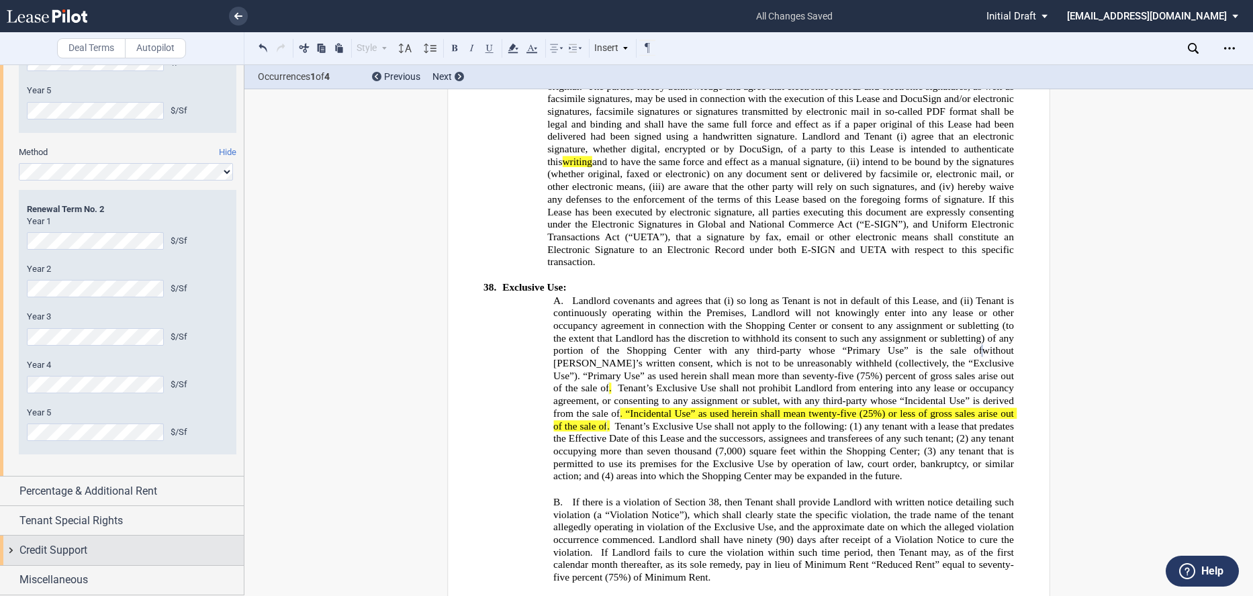
click at [17, 552] on div "Credit Support" at bounding box center [122, 550] width 244 height 29
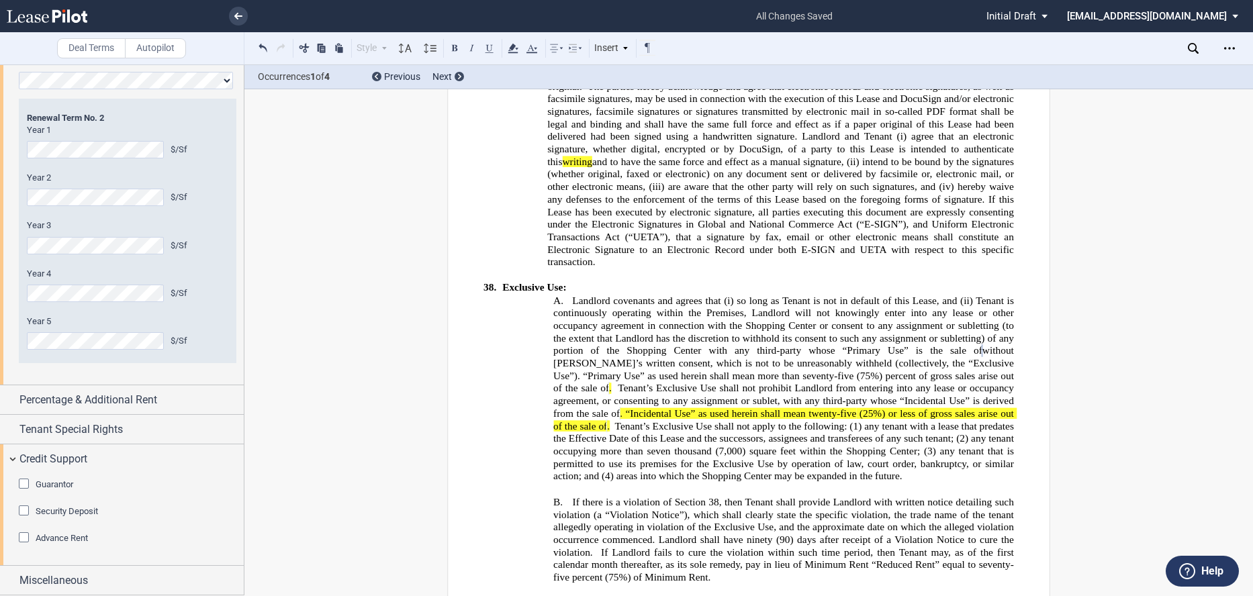
scroll to position [3038, 0]
click at [56, 577] on span "Miscellaneous" at bounding box center [53, 580] width 68 height 16
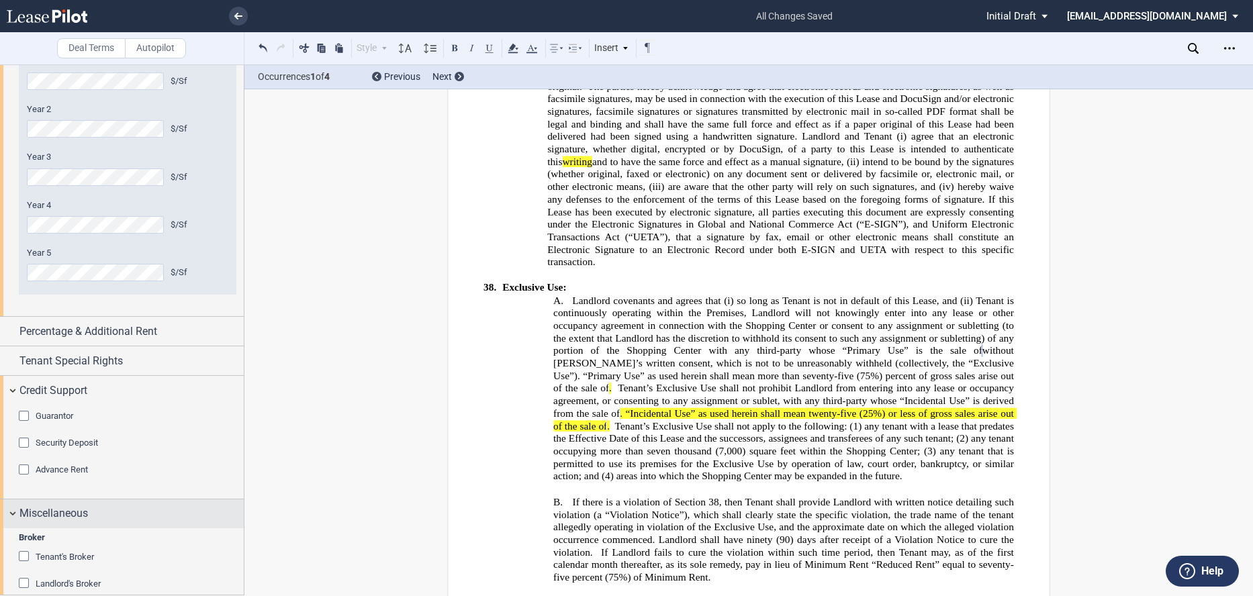
scroll to position [3123, 0]
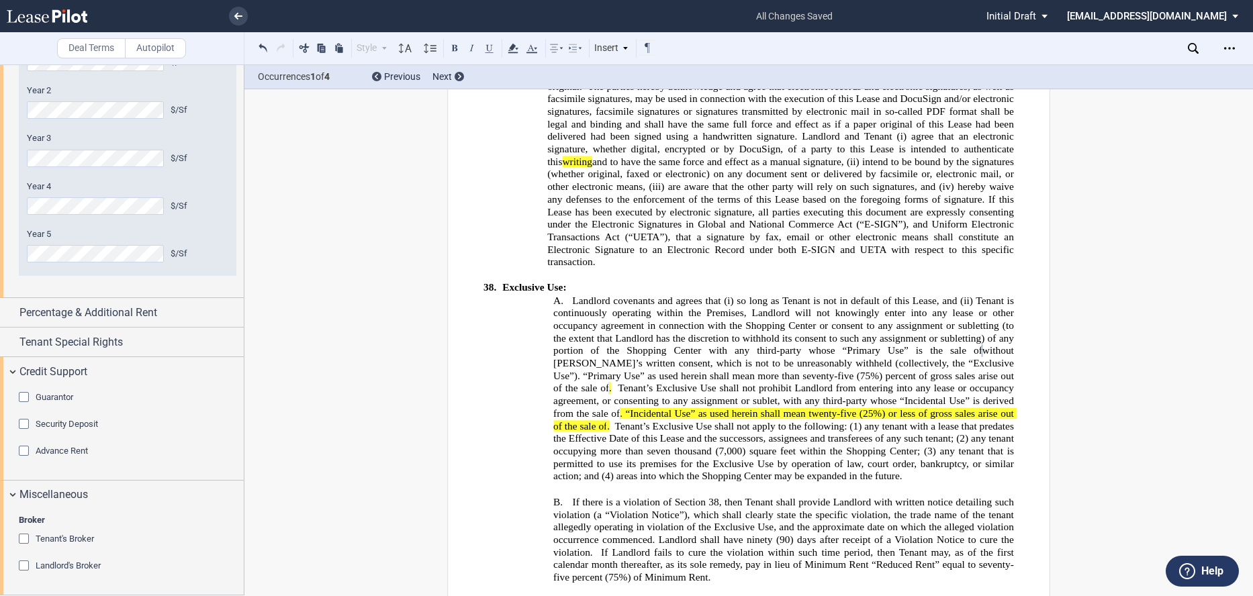
click at [25, 541] on div "Tenant's Broker" at bounding box center [25, 540] width 13 height 13
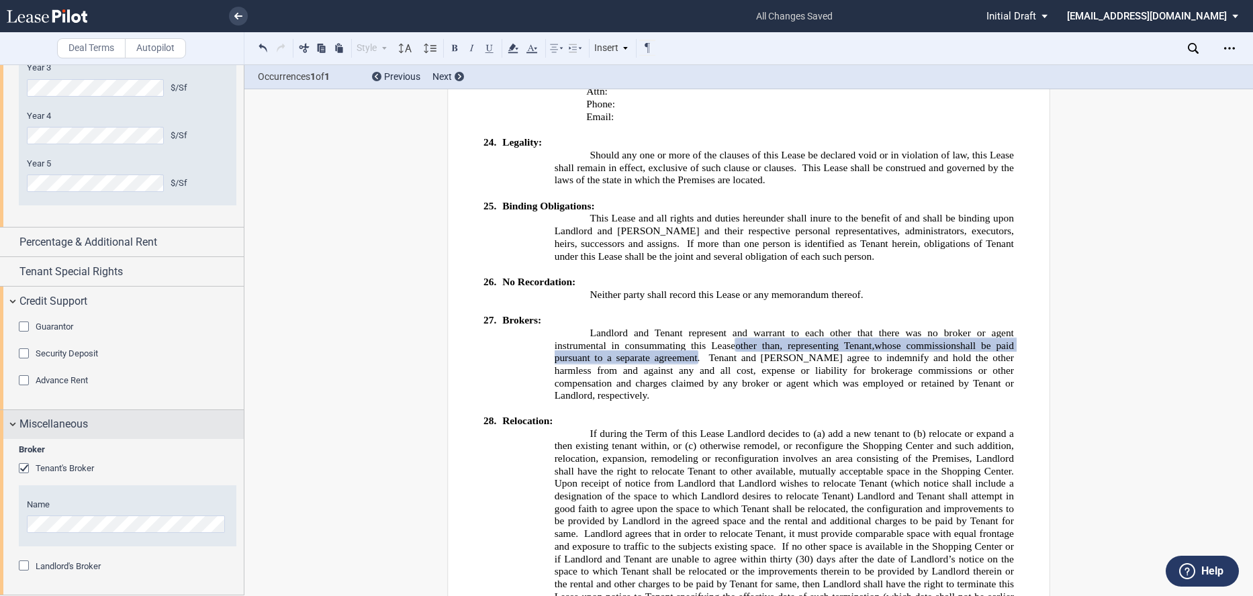
scroll to position [3194, 0]
click at [30, 331] on div "Guarantor" at bounding box center [25, 328] width 13 height 13
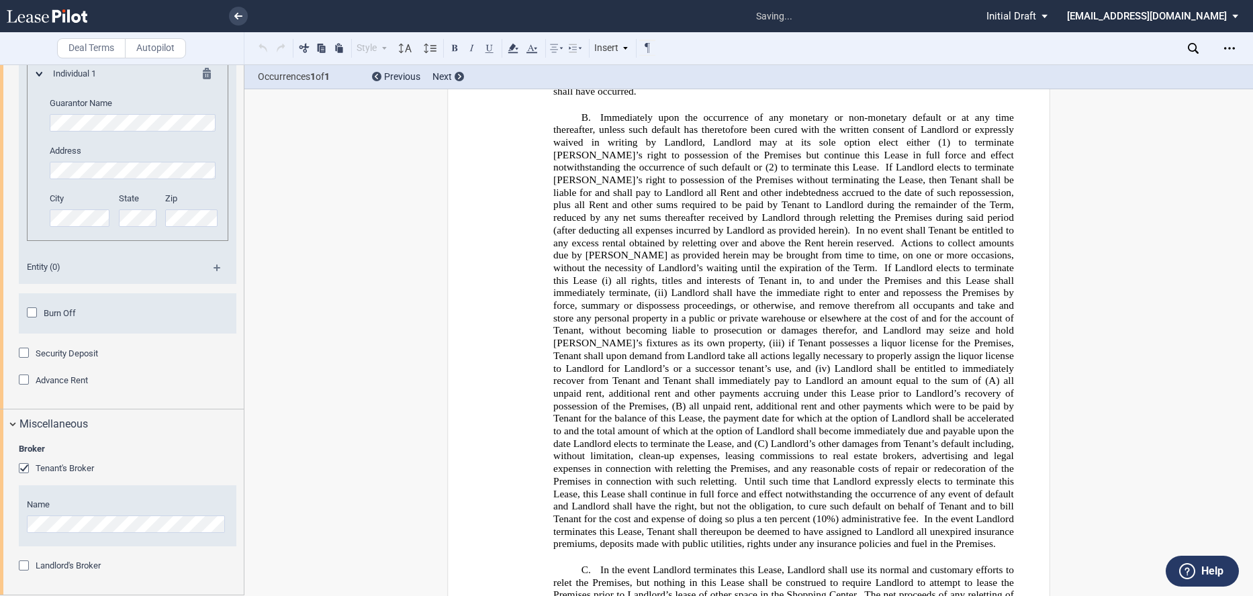
scroll to position [10416, 0]
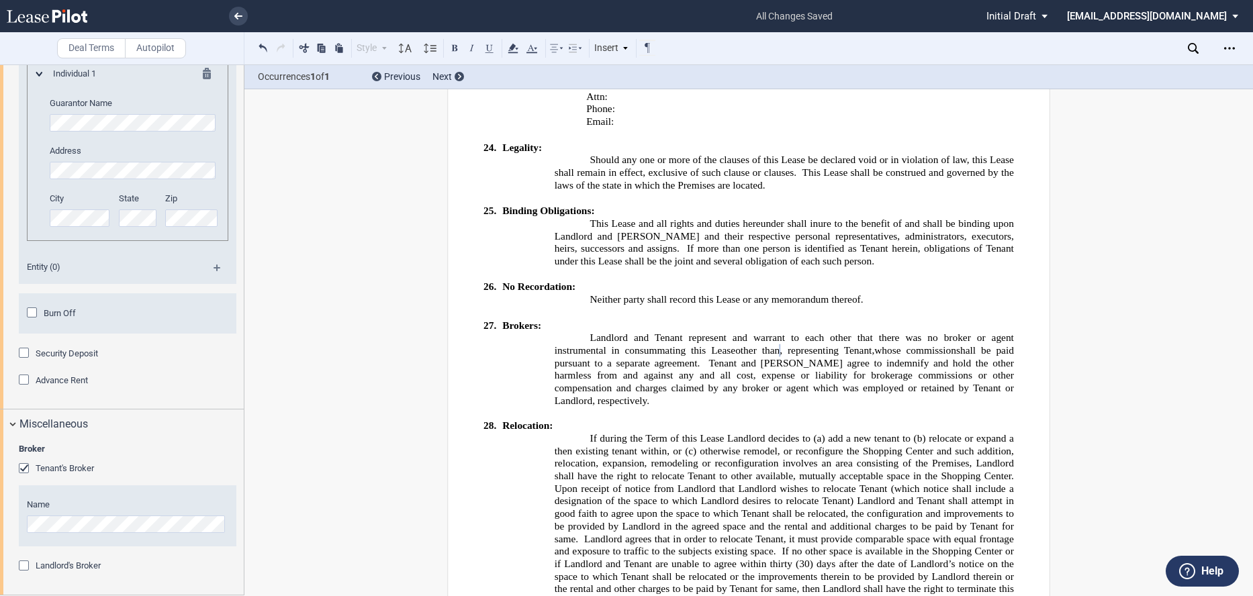
click at [142, 445] on span "Broker" at bounding box center [127, 449] width 217 height 12
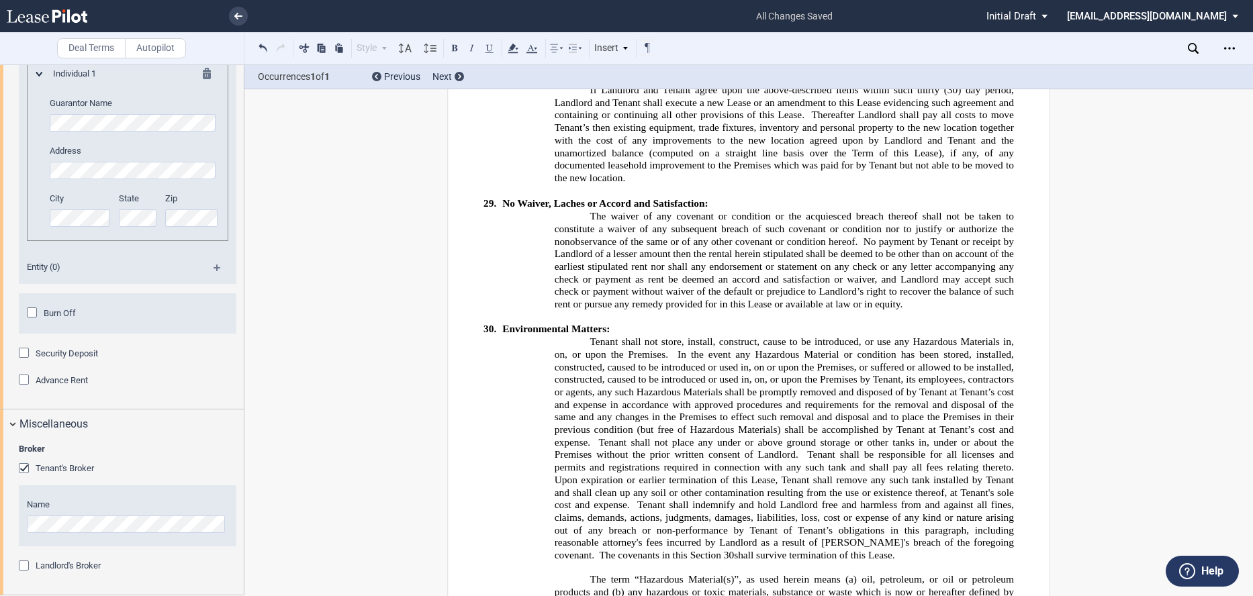
scroll to position [11020, 0]
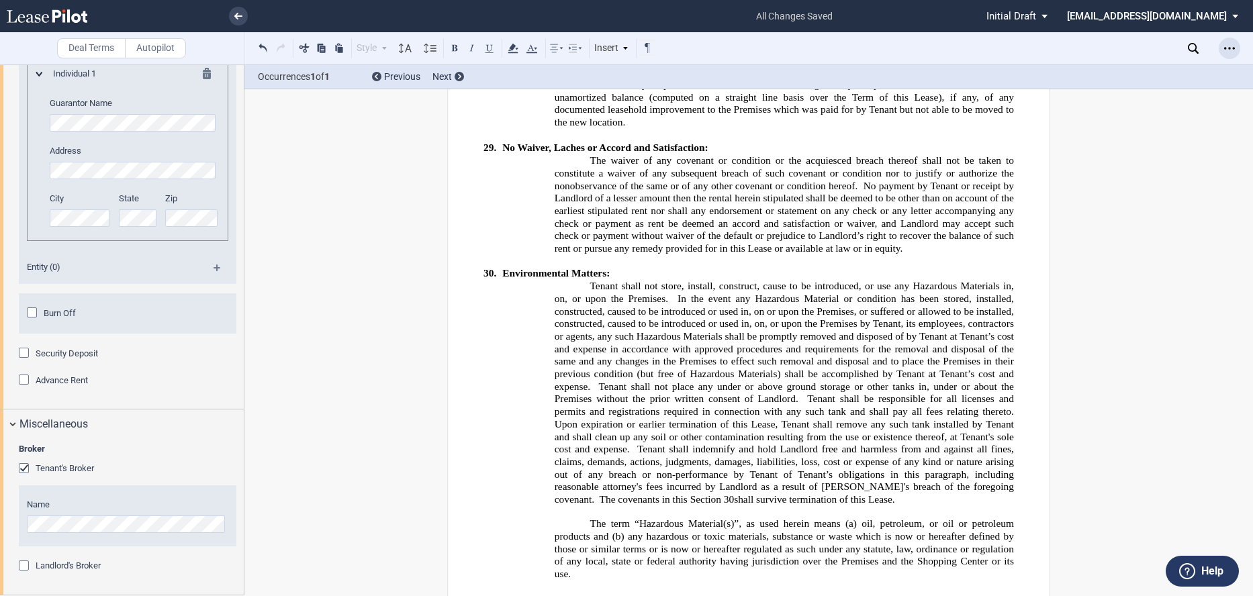
click at [1230, 50] on icon "Open Lease options menu" at bounding box center [1229, 48] width 11 height 11
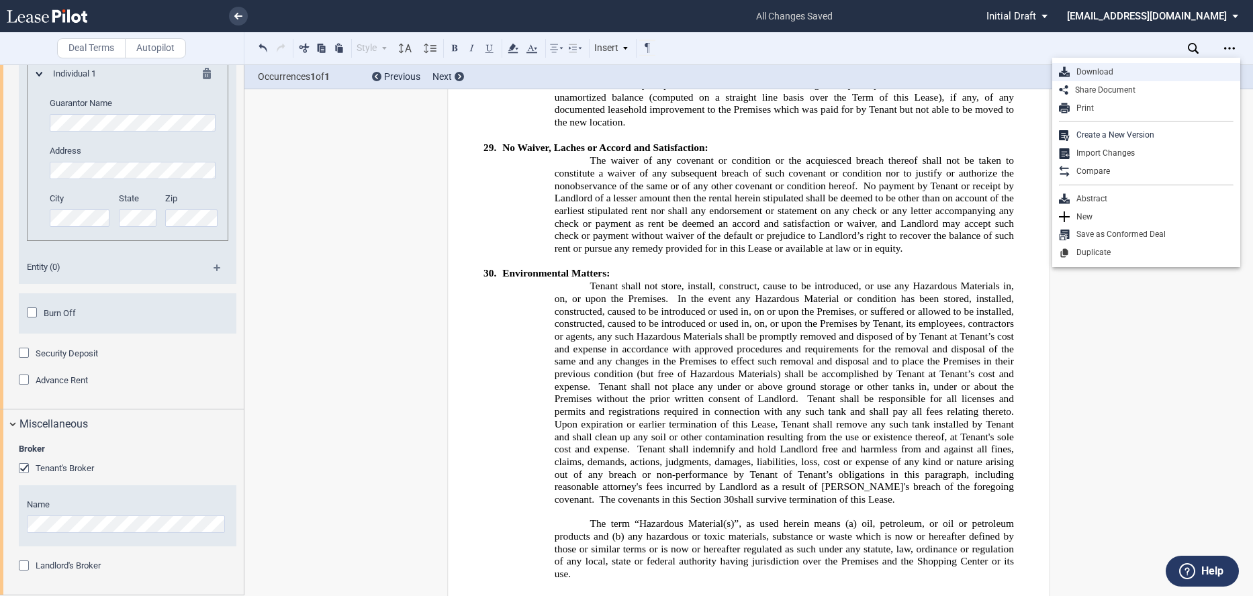
click at [1098, 70] on div "Download" at bounding box center [1151, 71] width 164 height 11
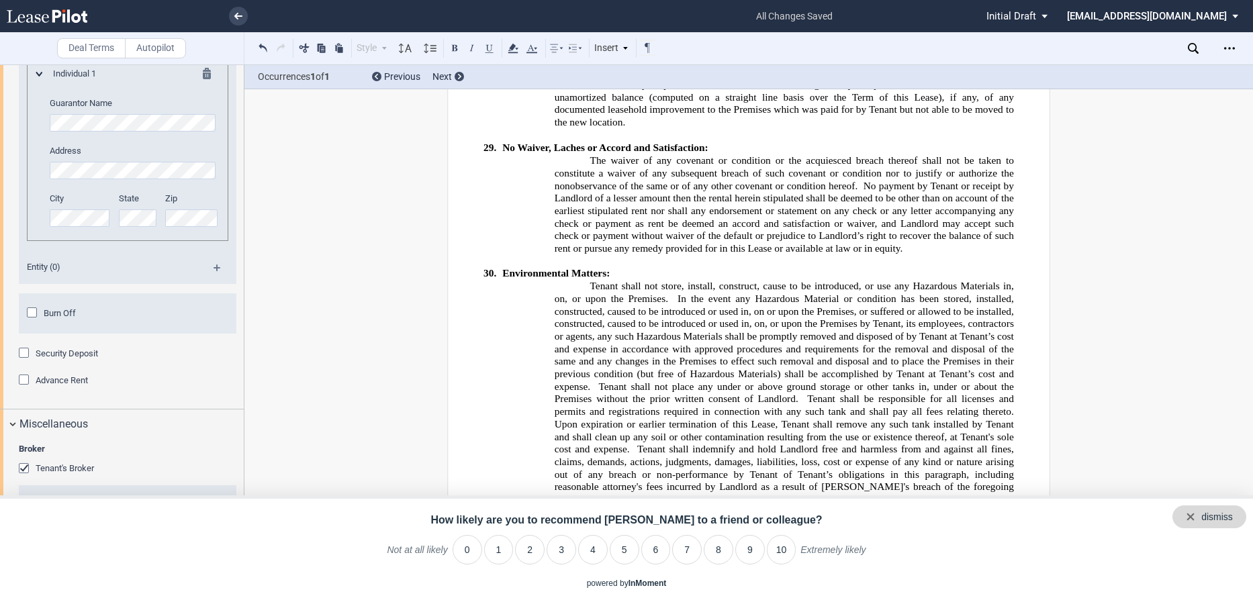
click at [1230, 520] on div "dismiss" at bounding box center [1217, 517] width 32 height 13
